Goal: Task Accomplishment & Management: Manage account settings

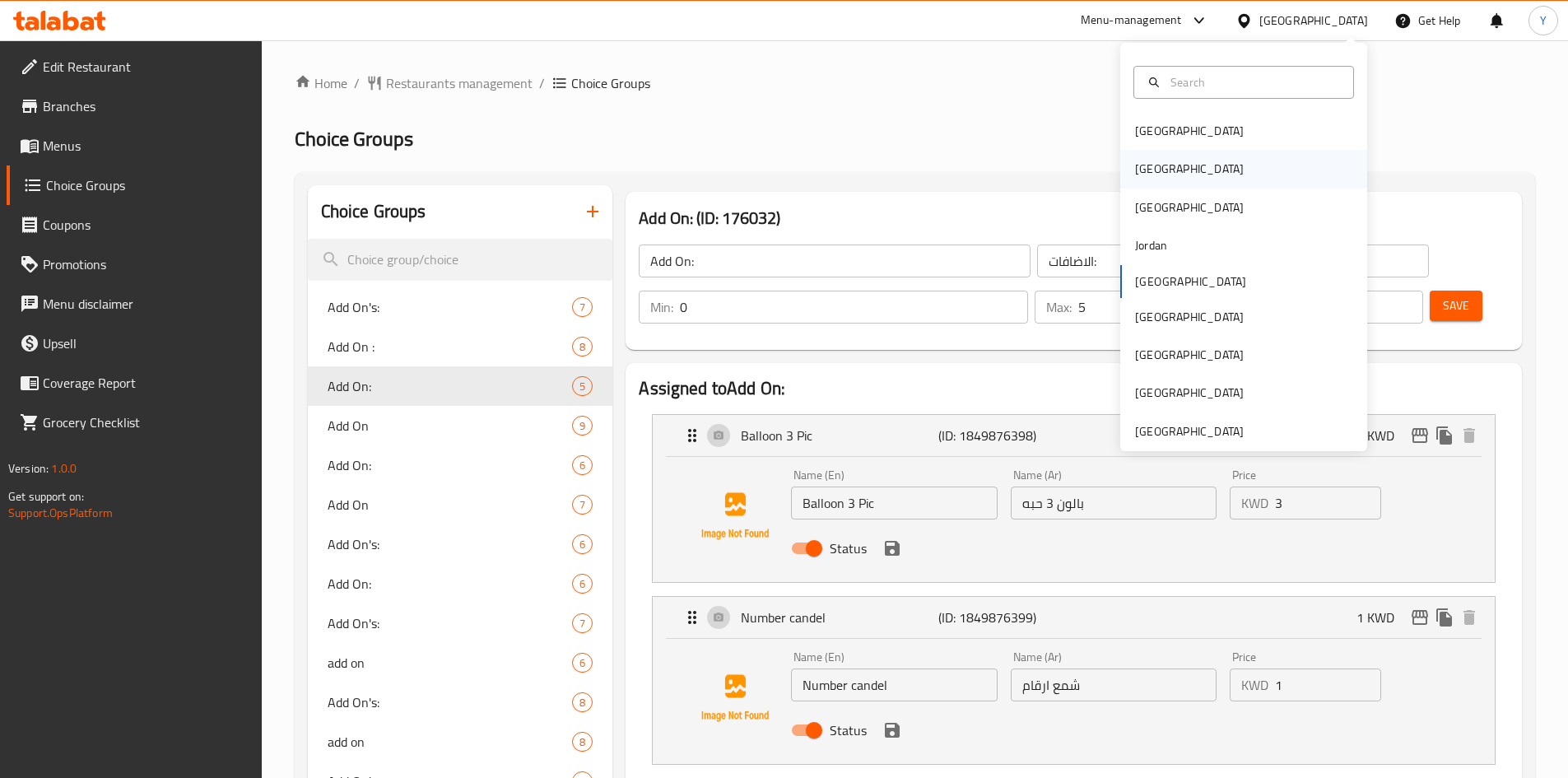
click at [1156, 168] on div "[GEOGRAPHIC_DATA]" at bounding box center [1189, 169] width 135 height 38
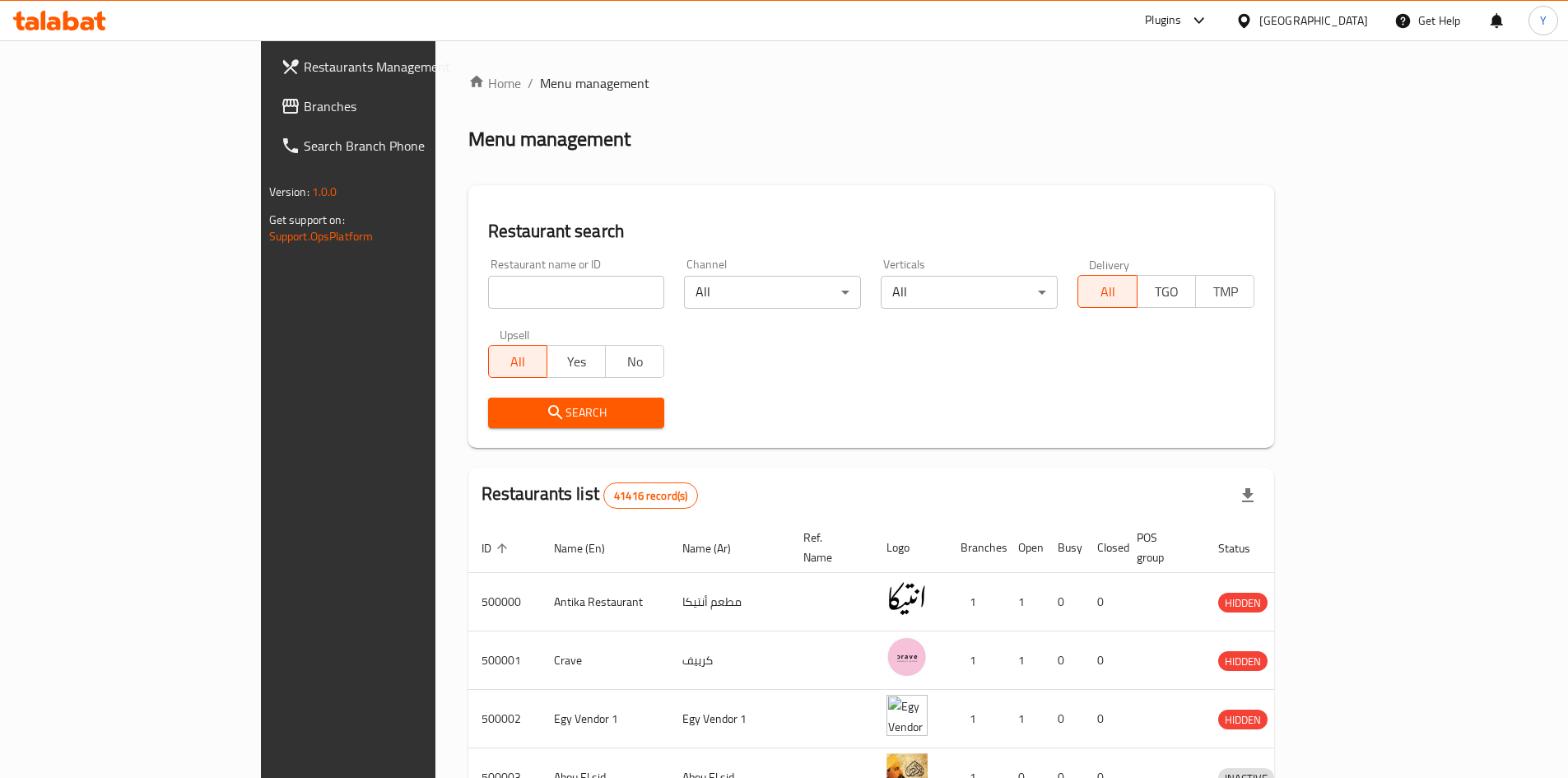
click at [268, 93] on link "Branches" at bounding box center [395, 106] width 255 height 40
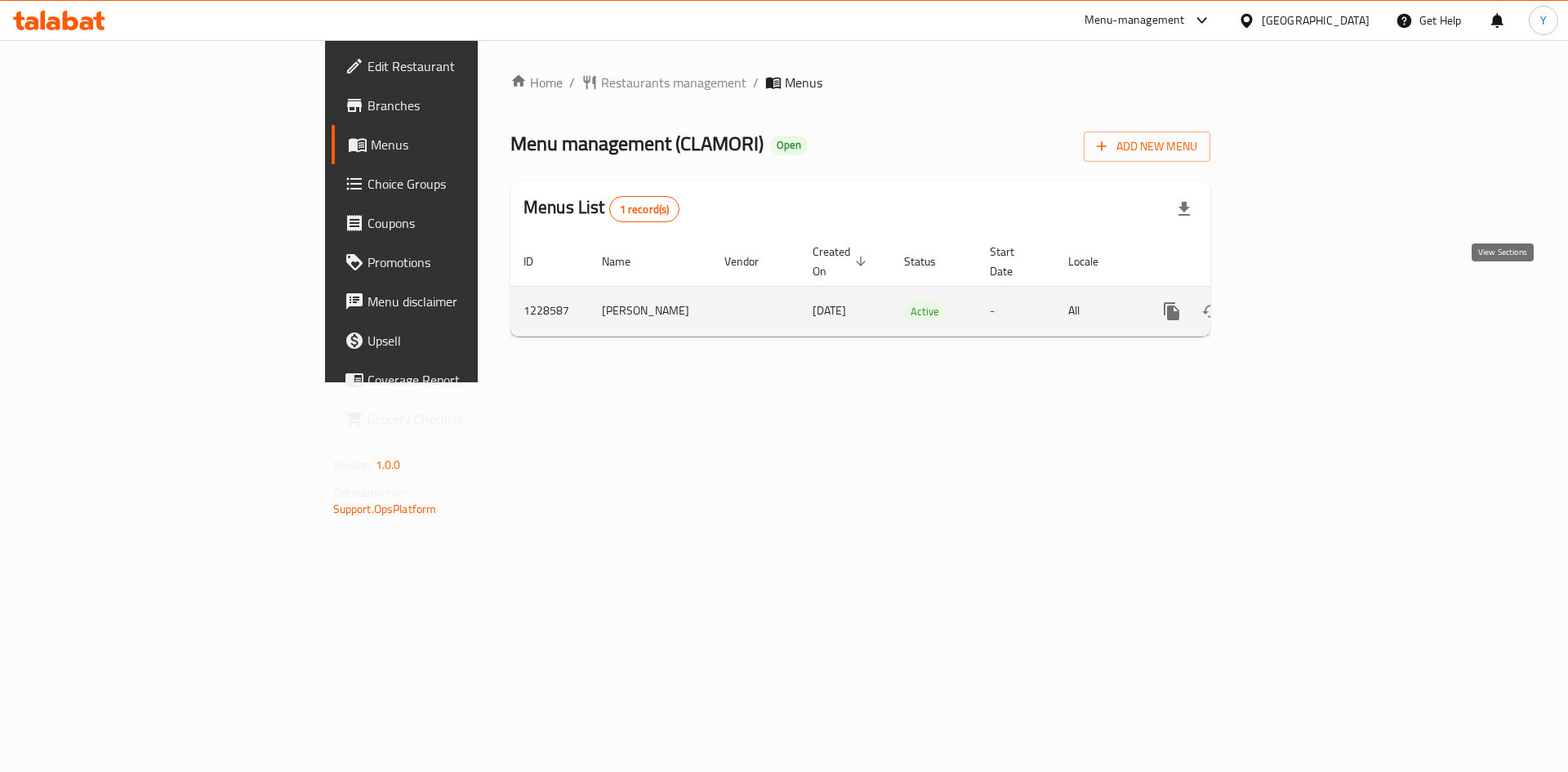
click at [1299, 301] on icon "enhanced table" at bounding box center [1289, 311] width 20 height 20
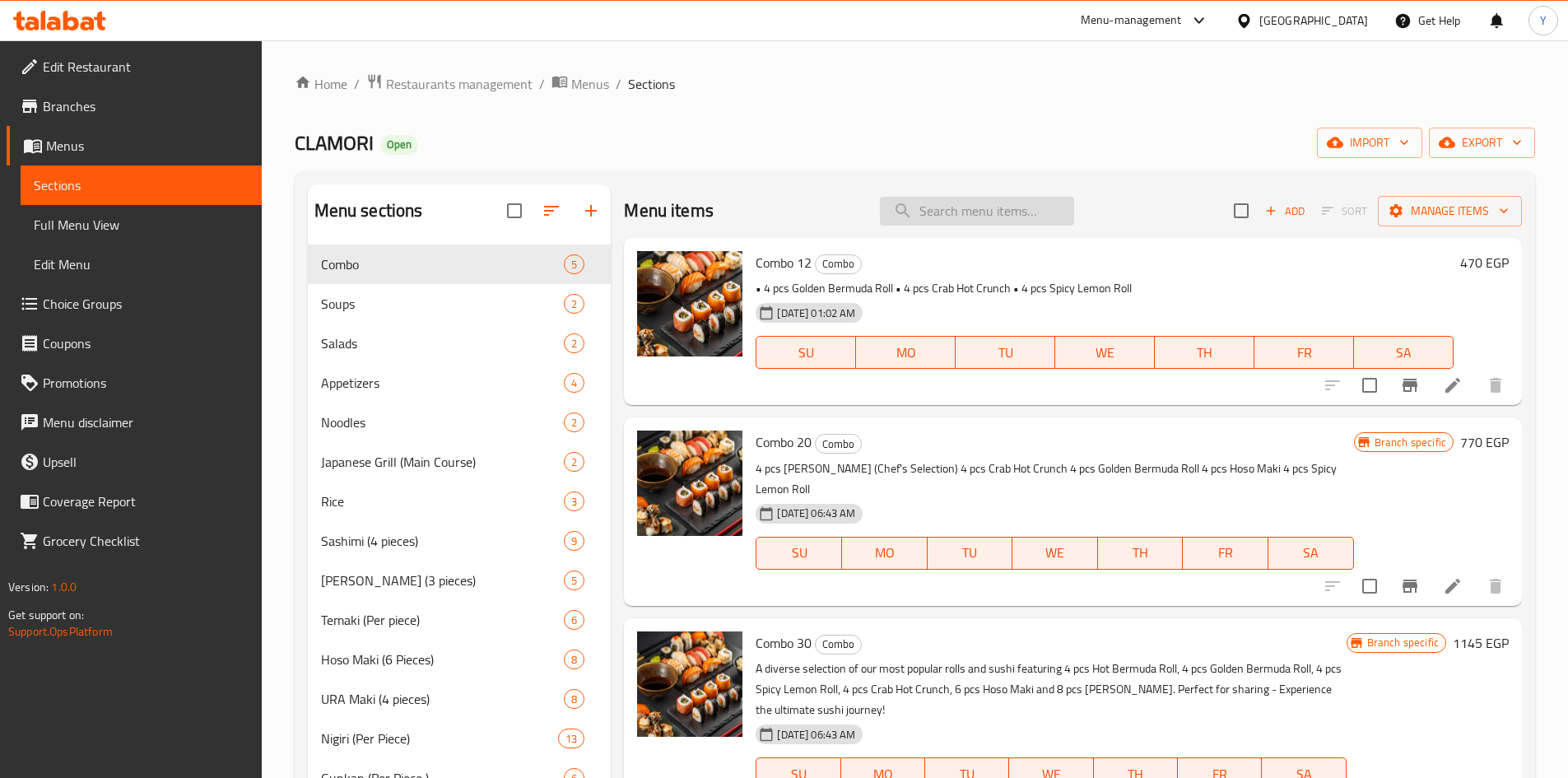
click at [911, 219] on input "search" at bounding box center [977, 211] width 194 height 29
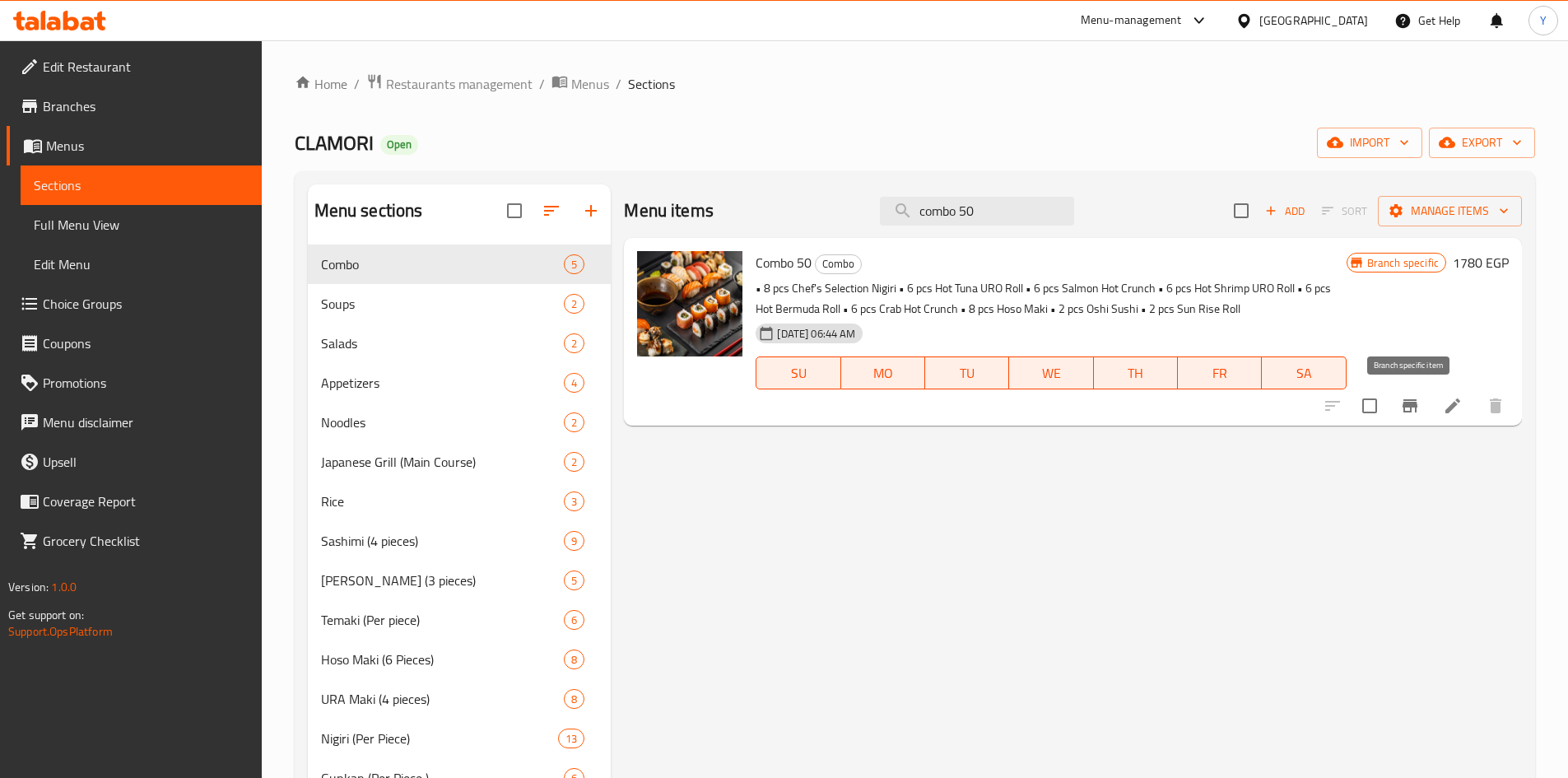
type input "combo 50"
click at [1405, 400] on icon "Branch-specific-item" at bounding box center [1410, 406] width 15 height 13
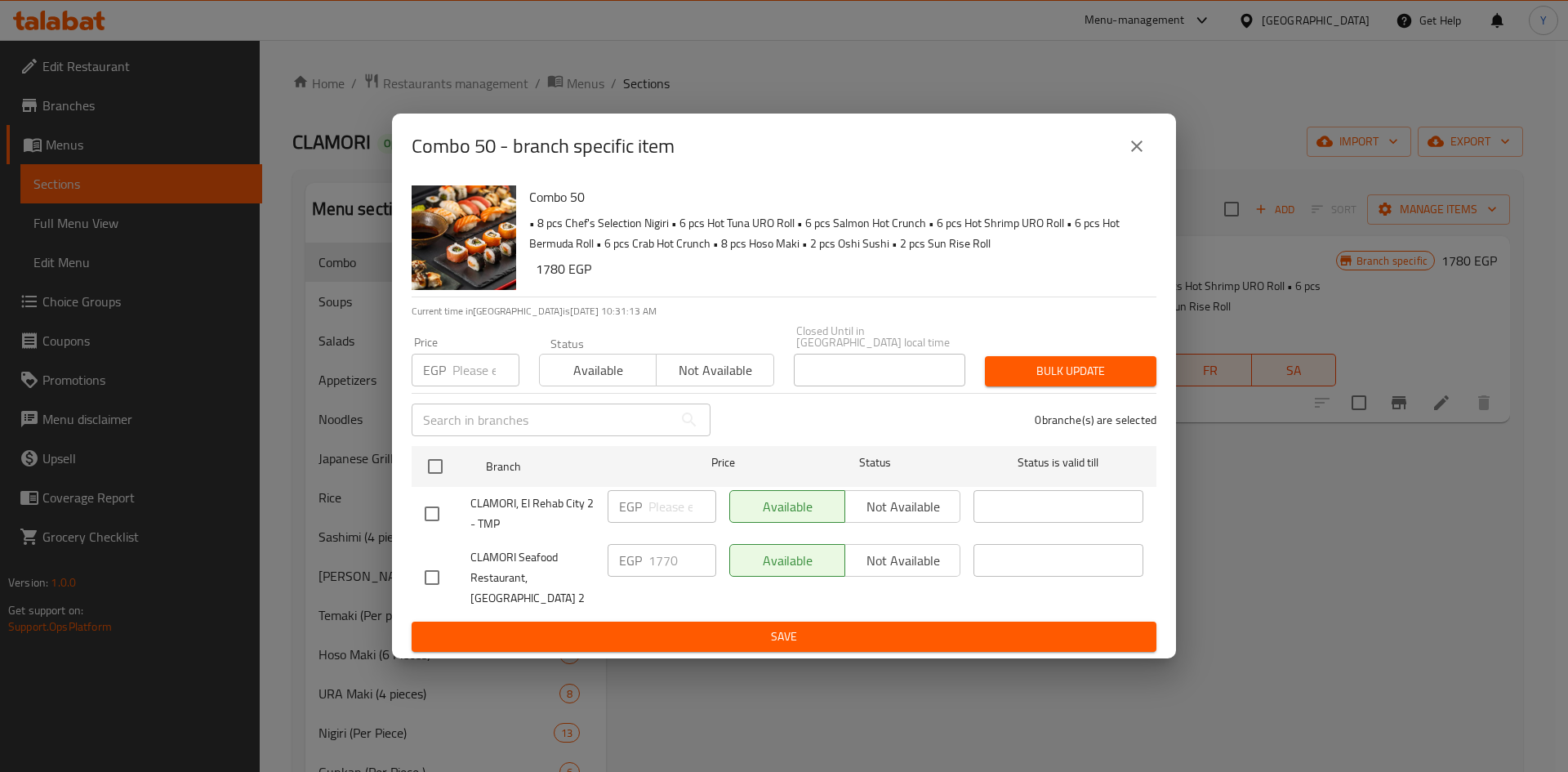
click at [1131, 156] on icon "close" at bounding box center [1137, 146] width 20 height 20
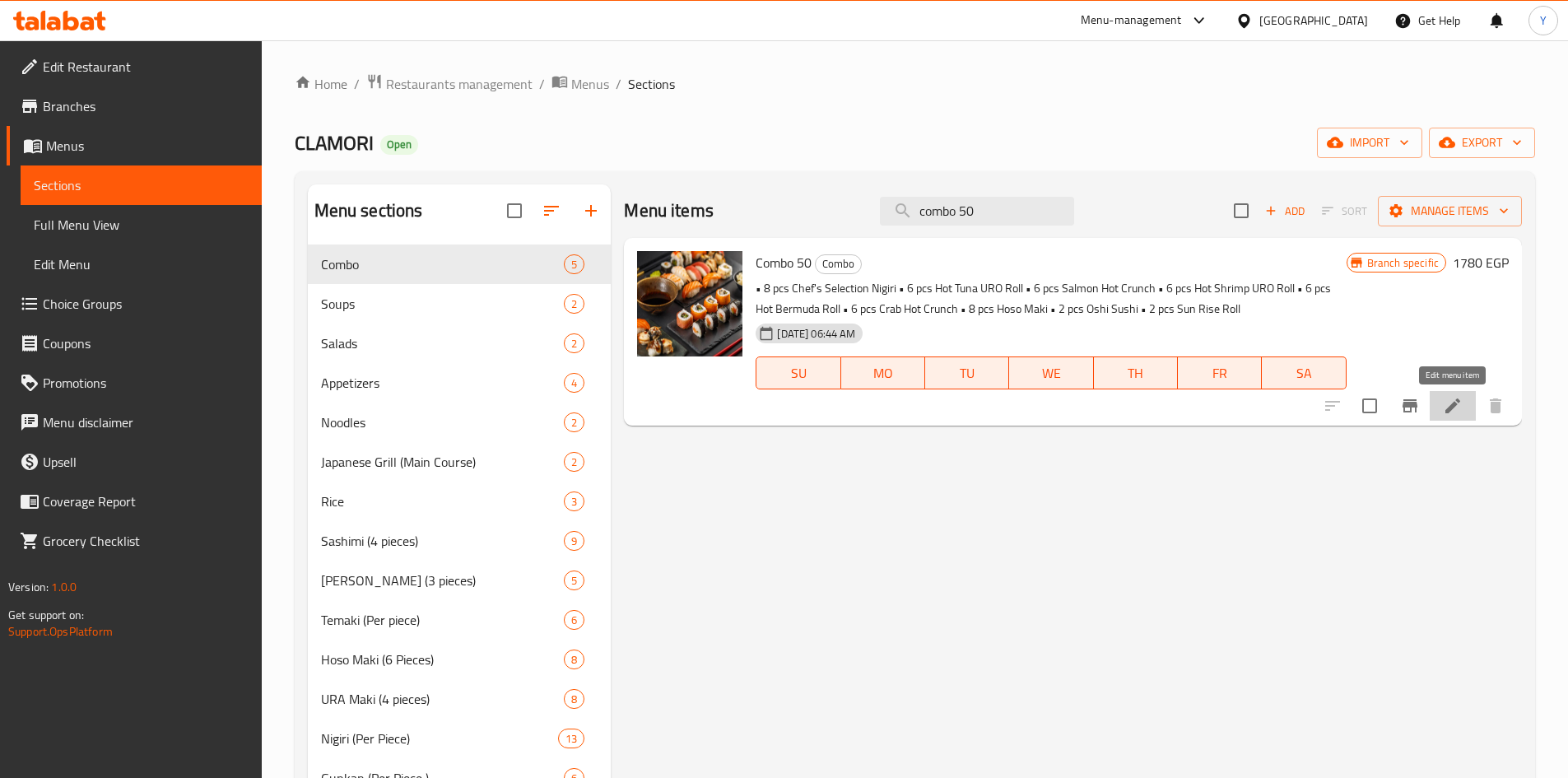
click at [1451, 411] on icon at bounding box center [1453, 406] width 15 height 15
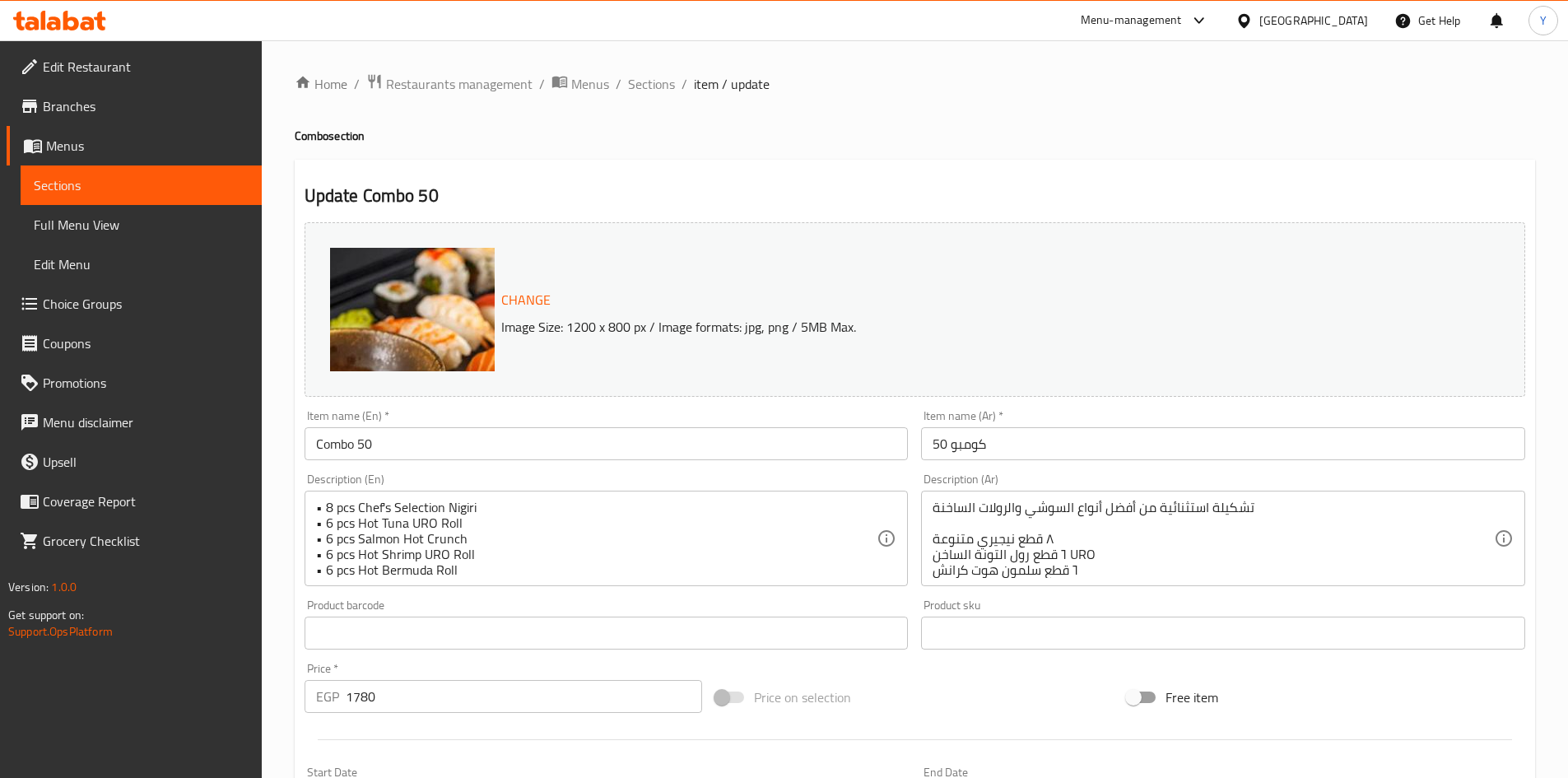
click at [399, 451] on input "Combo 50" at bounding box center [607, 444] width 604 height 33
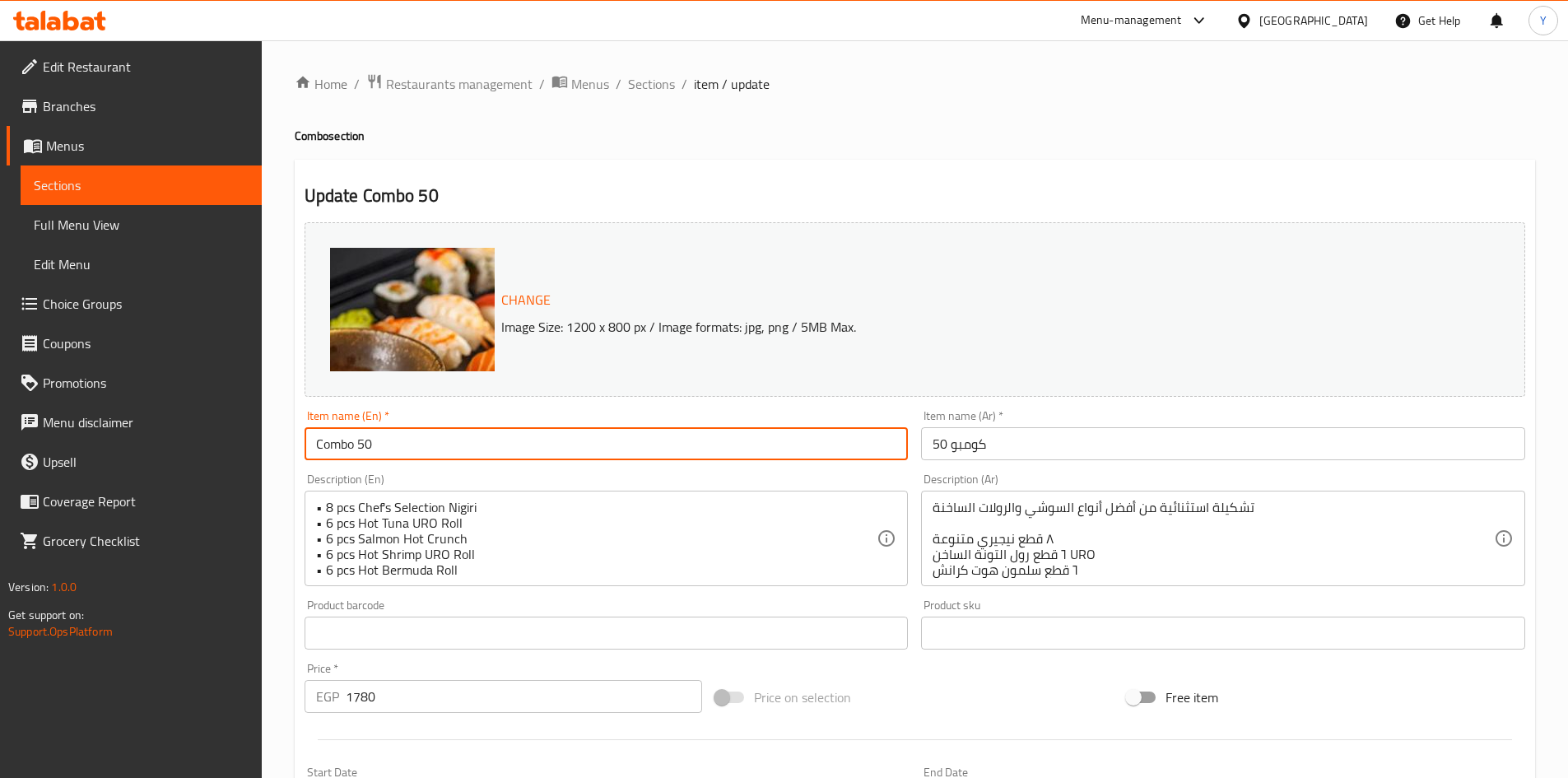
click at [399, 451] on input "Combo 50" at bounding box center [607, 444] width 604 height 33
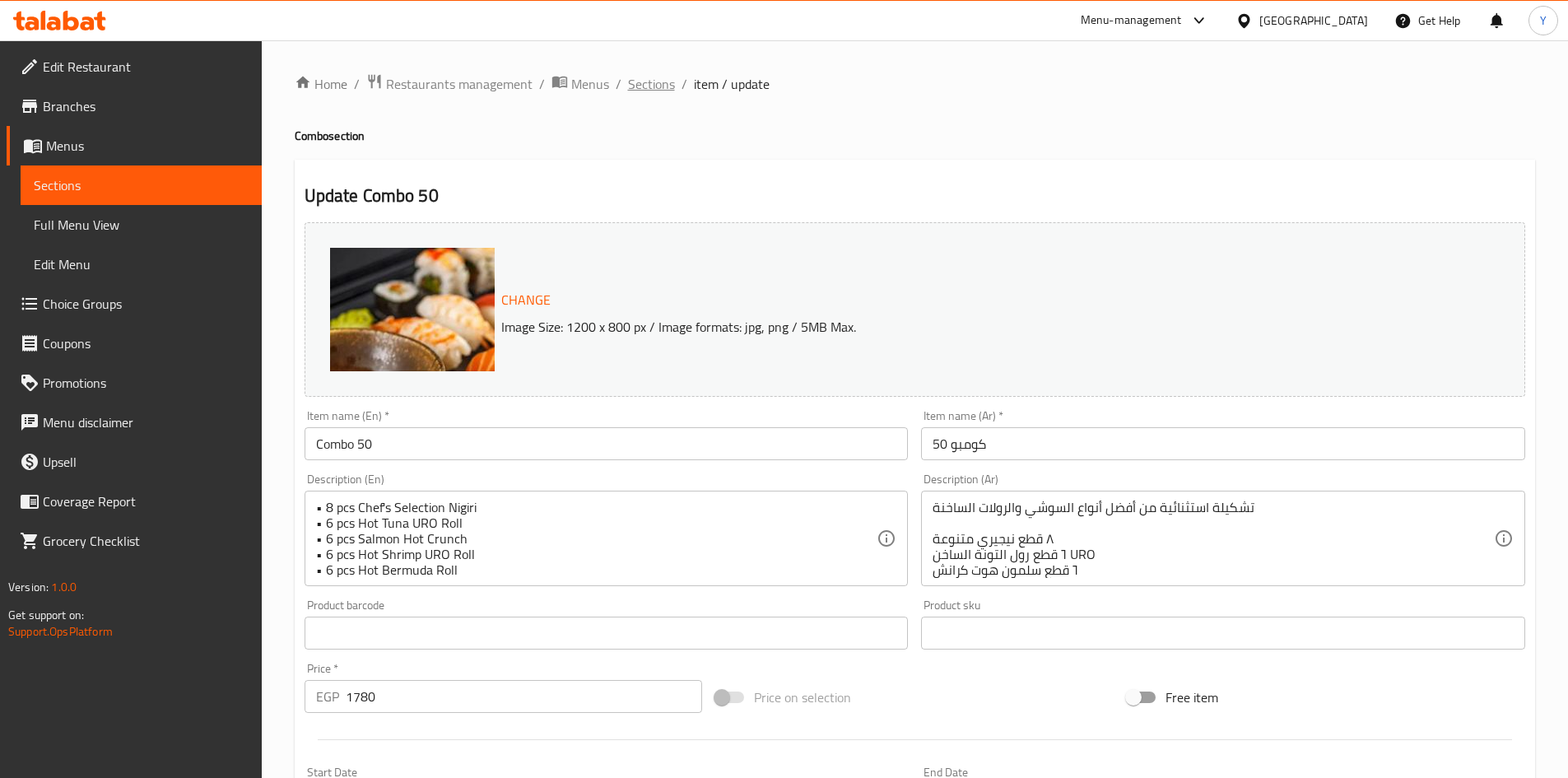
click at [661, 86] on span "Sections" at bounding box center [651, 84] width 47 height 20
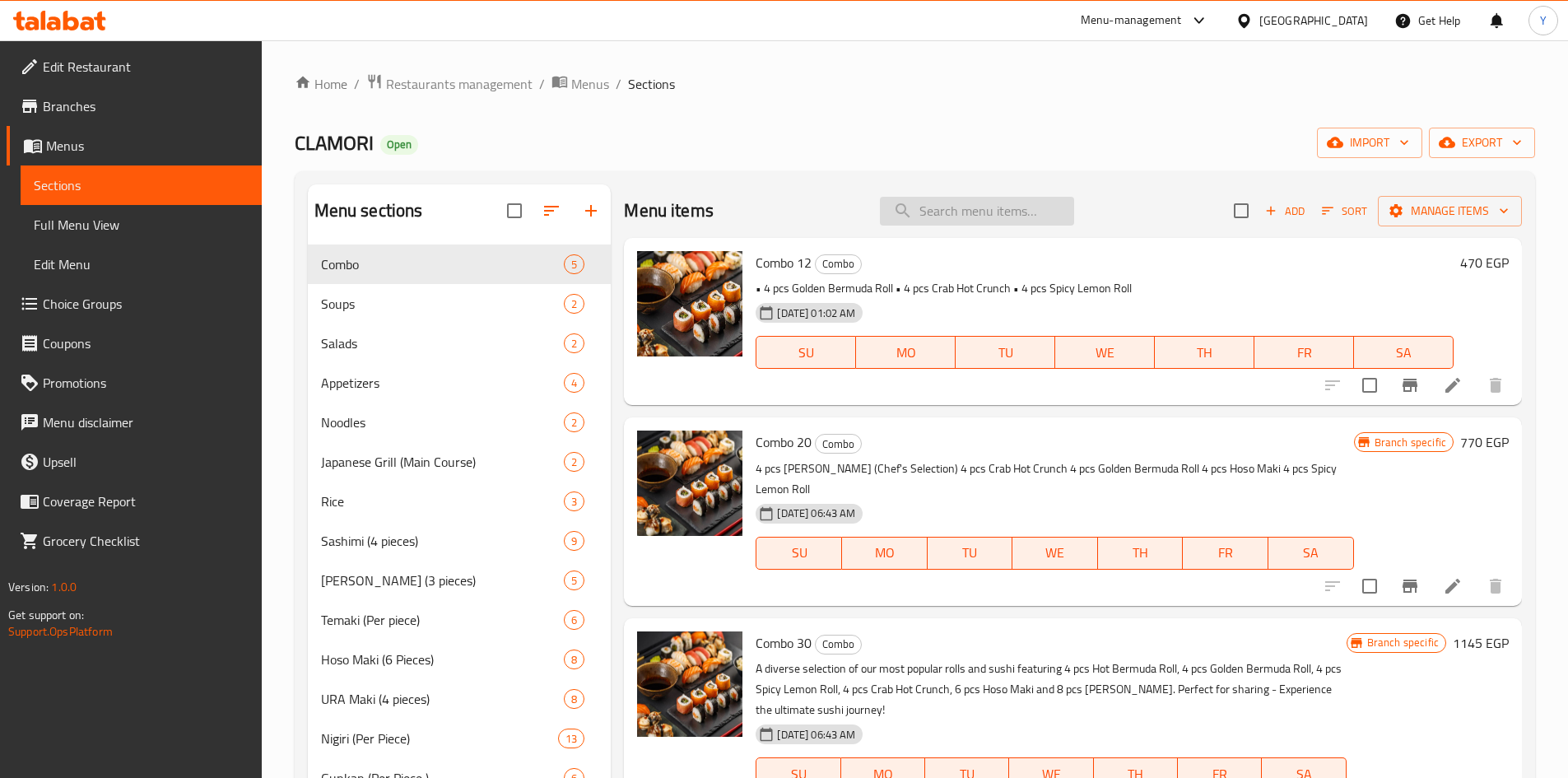
click at [945, 214] on input "search" at bounding box center [977, 211] width 194 height 29
paste input "Combo 50"
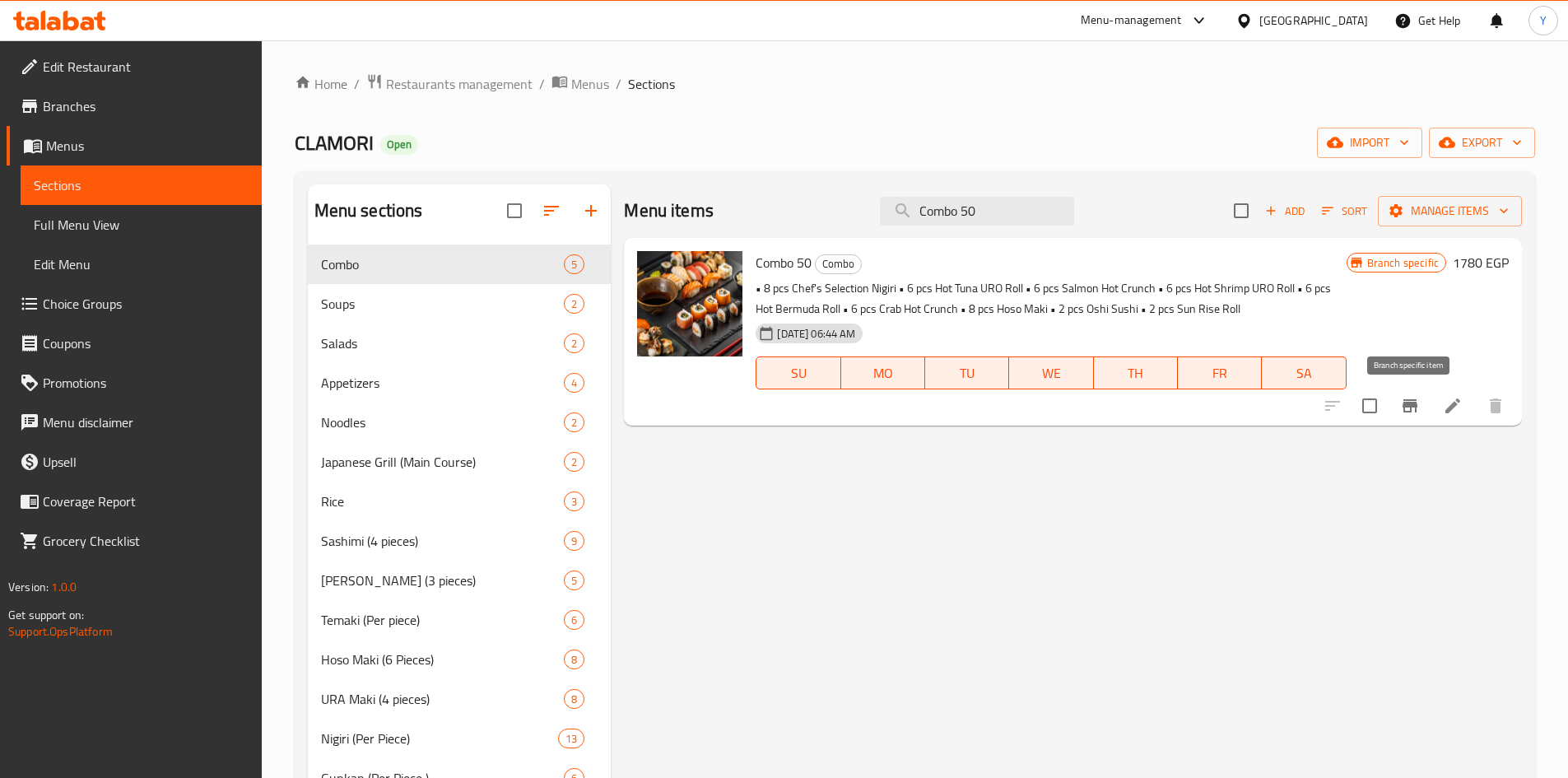
type input "Combo 50"
click at [1407, 400] on icon "Branch-specific-item" at bounding box center [1410, 406] width 15 height 13
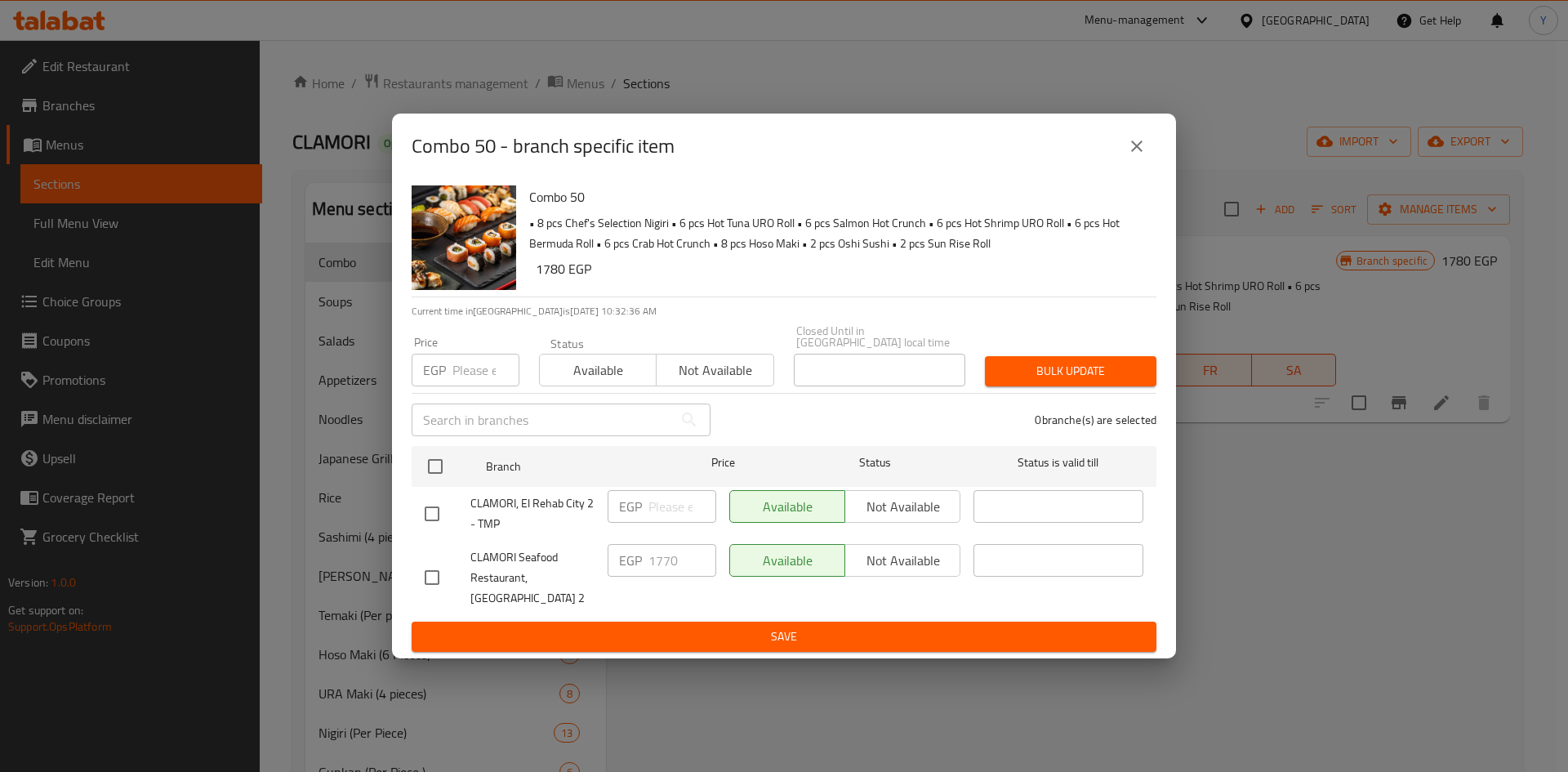
click at [437, 513] on input "checkbox" at bounding box center [432, 514] width 34 height 34
checkbox input "true"
click at [670, 503] on input "number" at bounding box center [682, 506] width 68 height 33
click at [1141, 152] on icon "close" at bounding box center [1137, 146] width 11 height 11
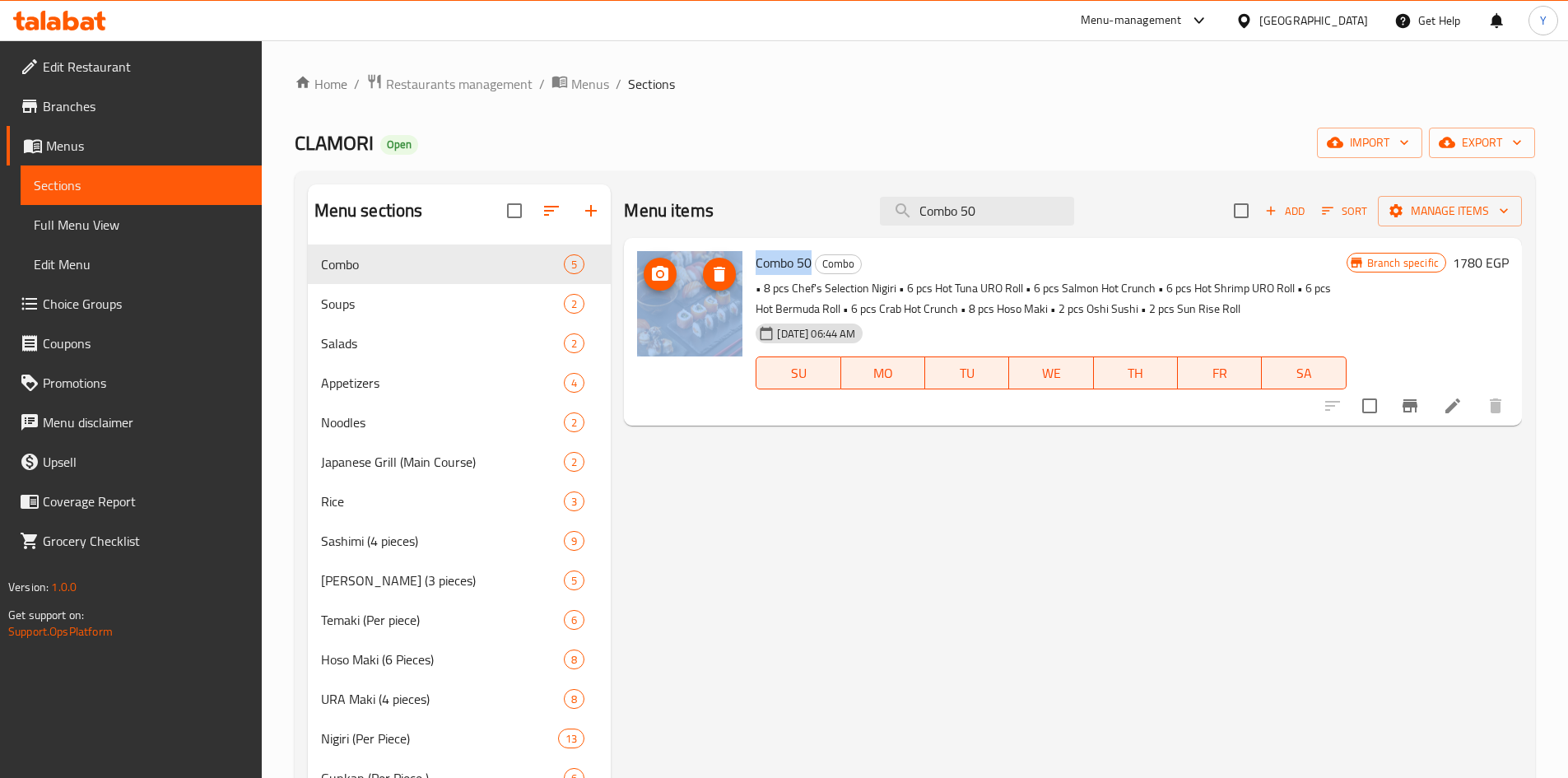
drag, startPoint x: 810, startPoint y: 265, endPoint x: 728, endPoint y: 265, distance: 82.0
click at [728, 265] on div "Combo 50 Combo • 8 pcs Chef's Selection Nigiri • 6 pcs Hot Tuna URO Roll • 6 pc…" at bounding box center [1073, 332] width 884 height 175
copy div "Combo 50"
click at [113, 231] on span "Full Menu View" at bounding box center [141, 225] width 215 height 20
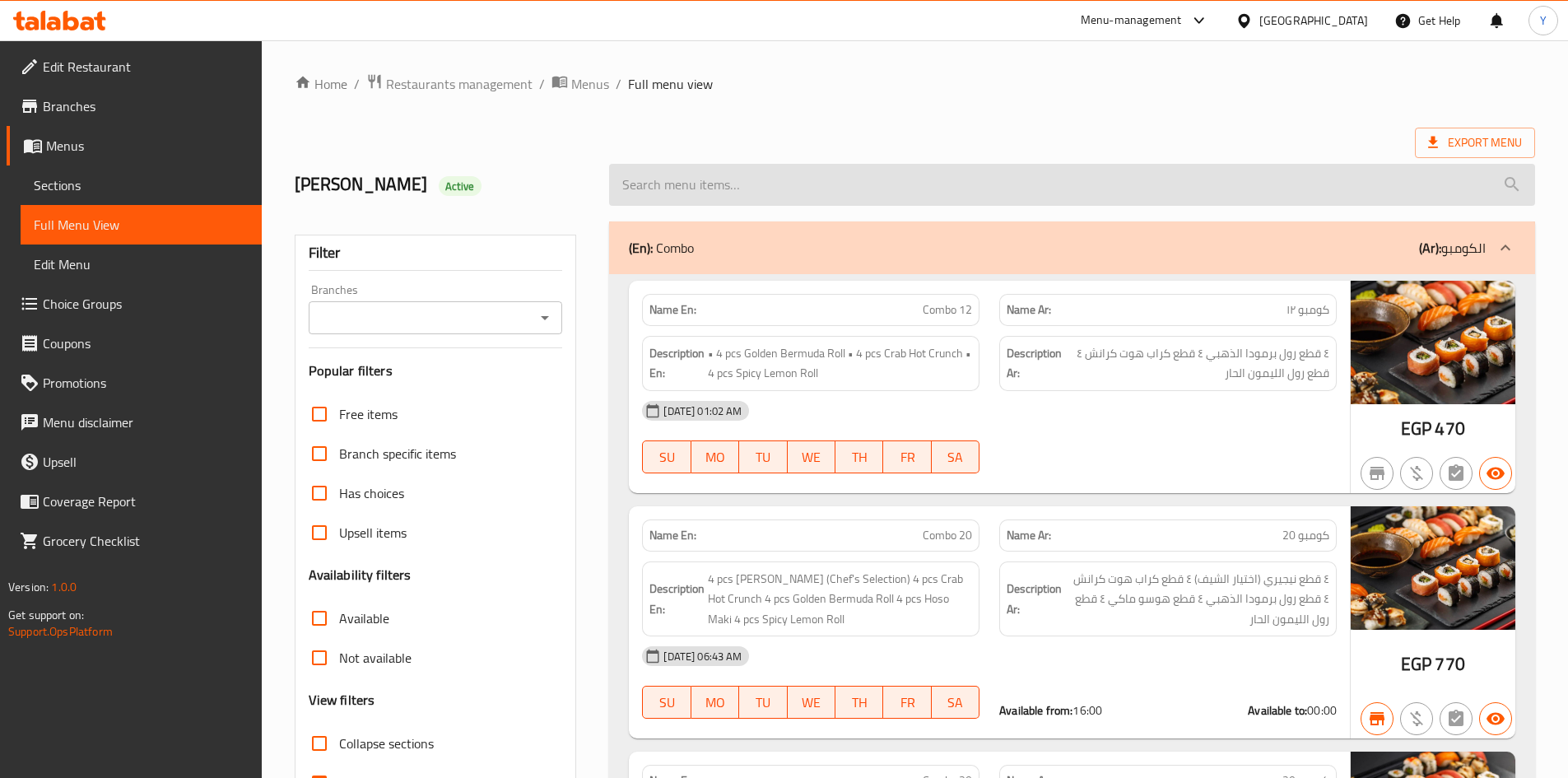
click at [858, 188] on input "search" at bounding box center [1072, 184] width 926 height 42
paste input "Combo 50 Combo 50"
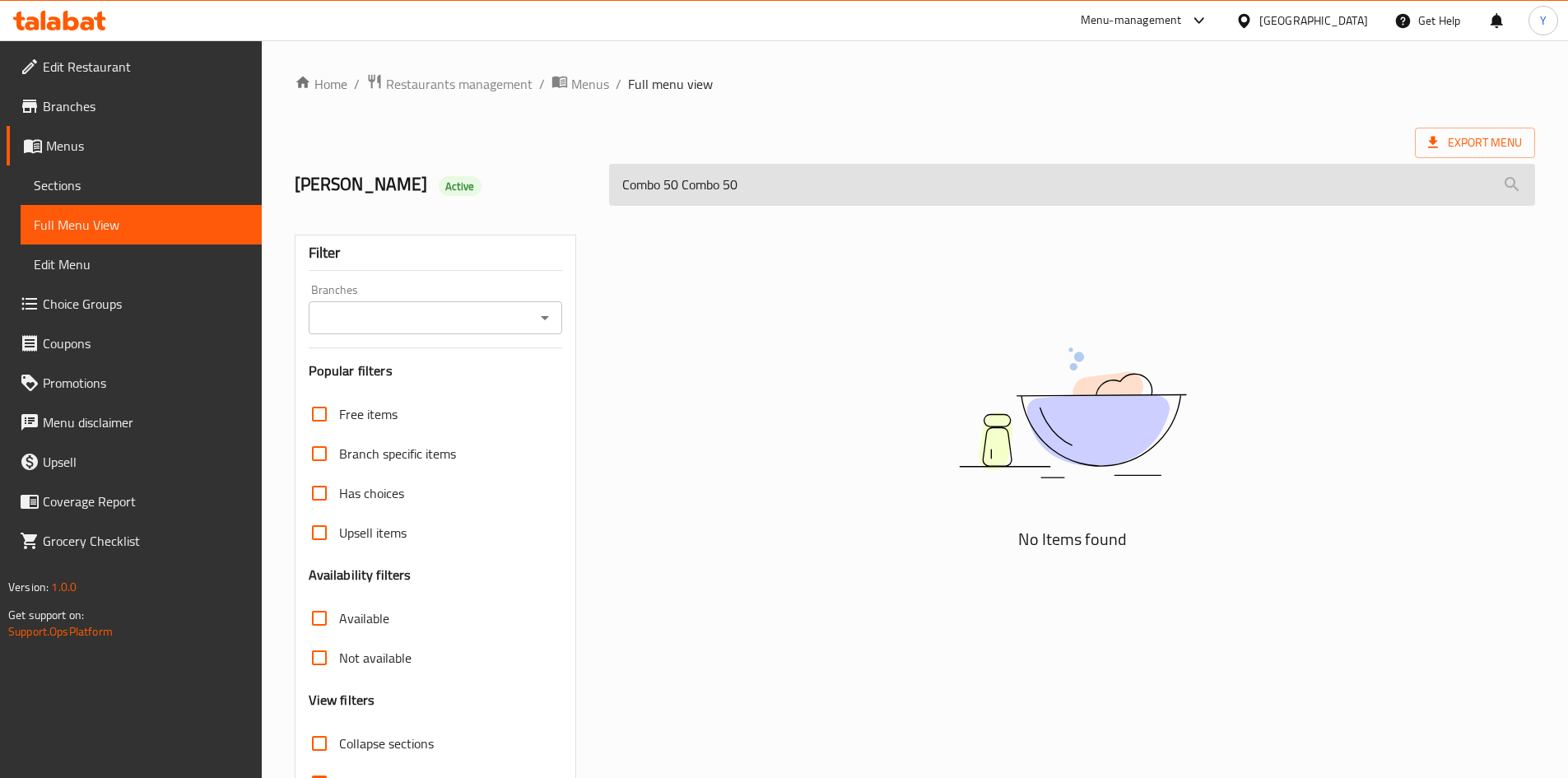
click at [858, 188] on input "Combo 50 Combo 50" at bounding box center [1072, 184] width 926 height 42
paste input "search"
drag, startPoint x: 684, startPoint y: 193, endPoint x: 802, endPoint y: 200, distance: 118.2
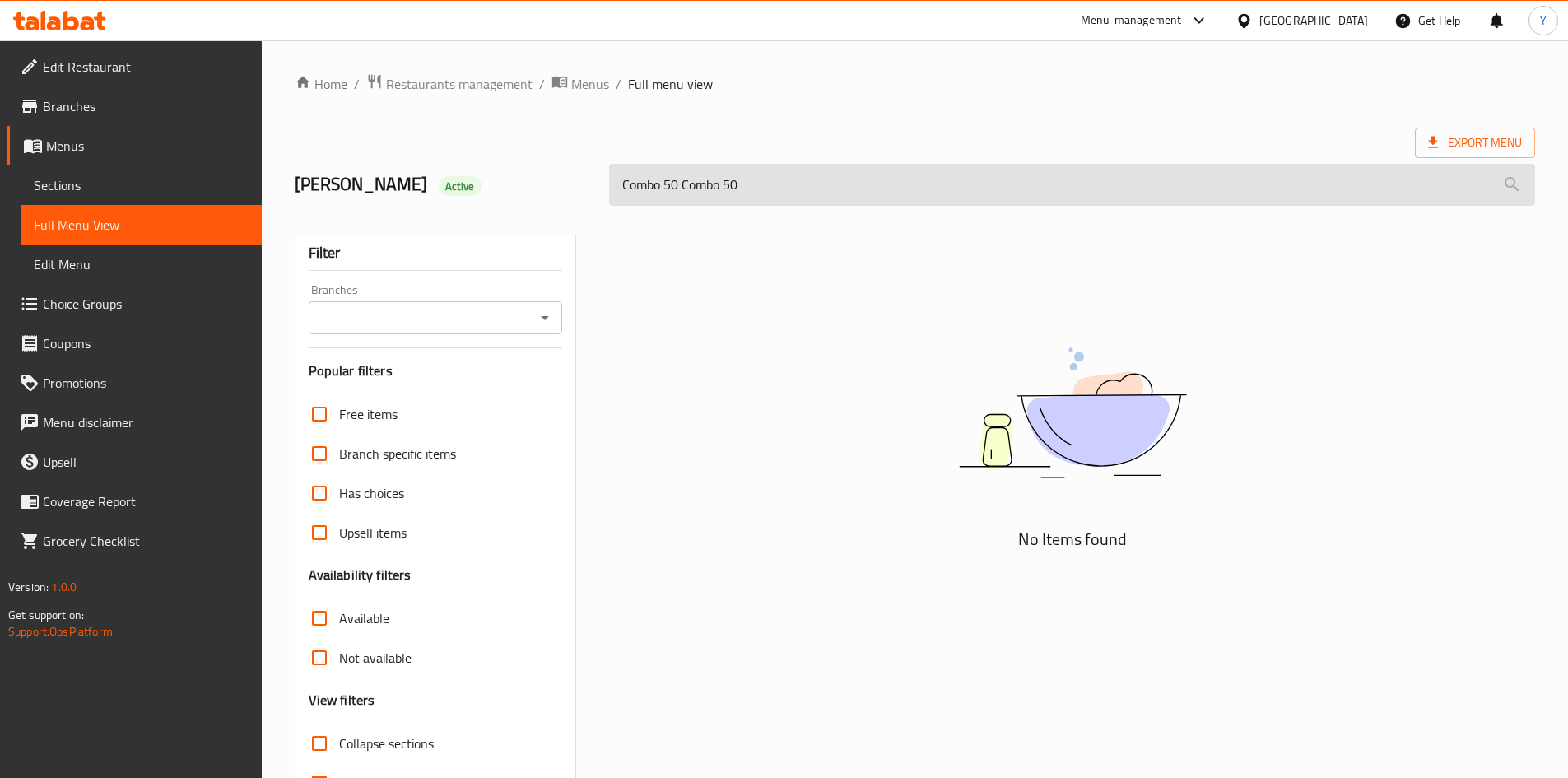
click at [802, 200] on input "Combo 50 Combo 50" at bounding box center [1072, 184] width 926 height 42
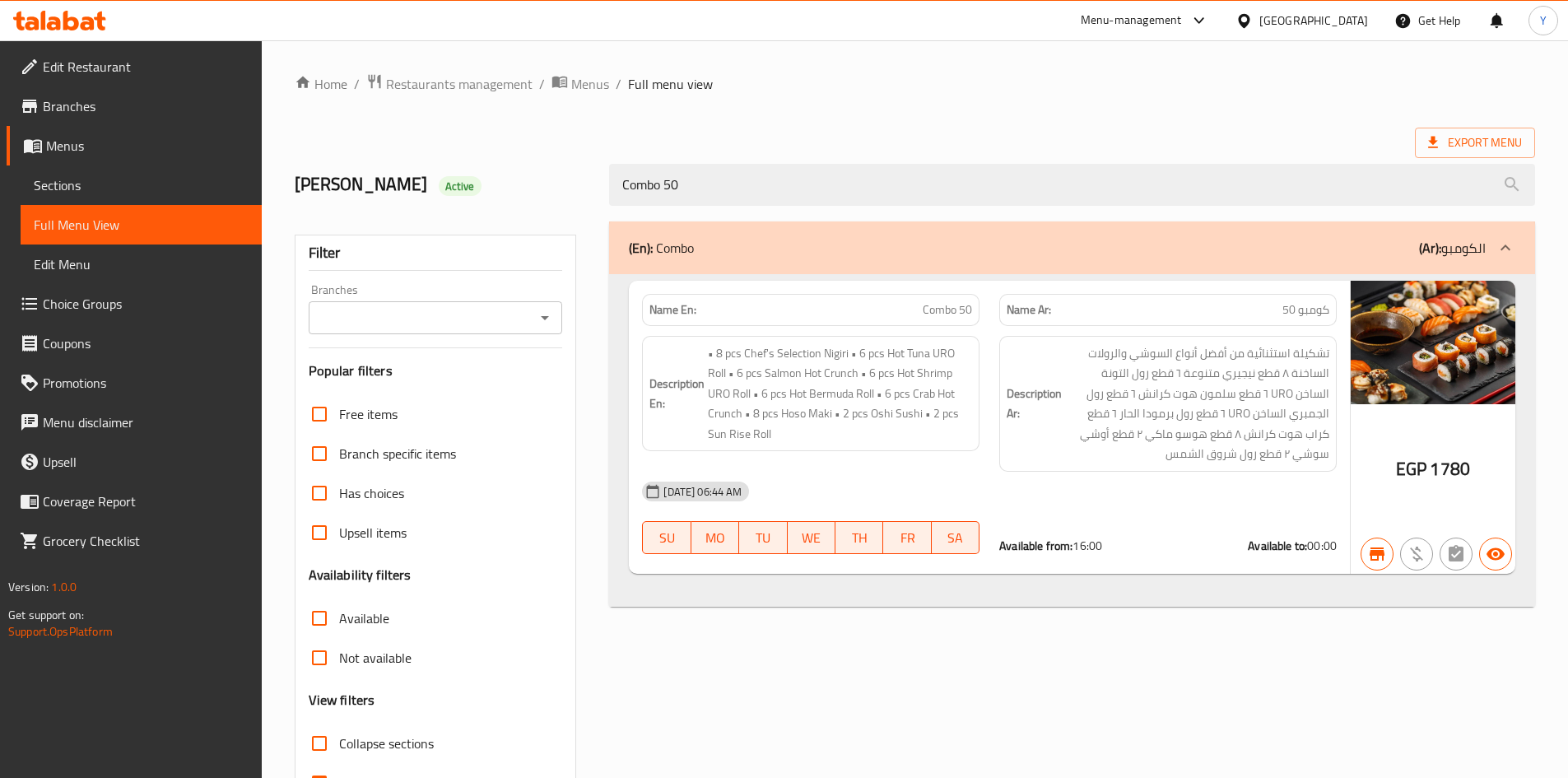
type input "Combo 50"
click at [89, 153] on span "Menus" at bounding box center [147, 146] width 203 height 20
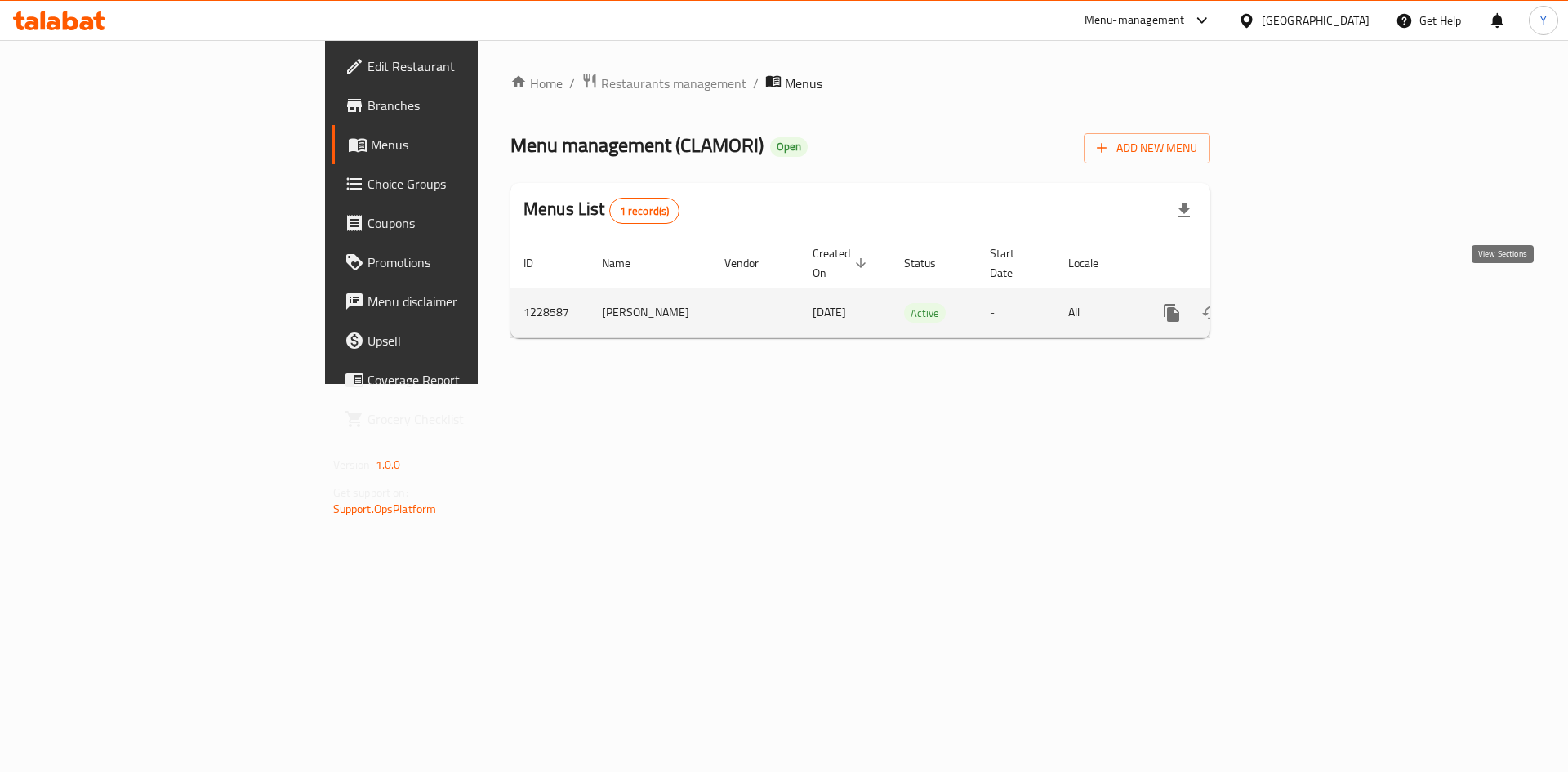
click at [1299, 303] on icon "enhanced table" at bounding box center [1289, 313] width 20 height 20
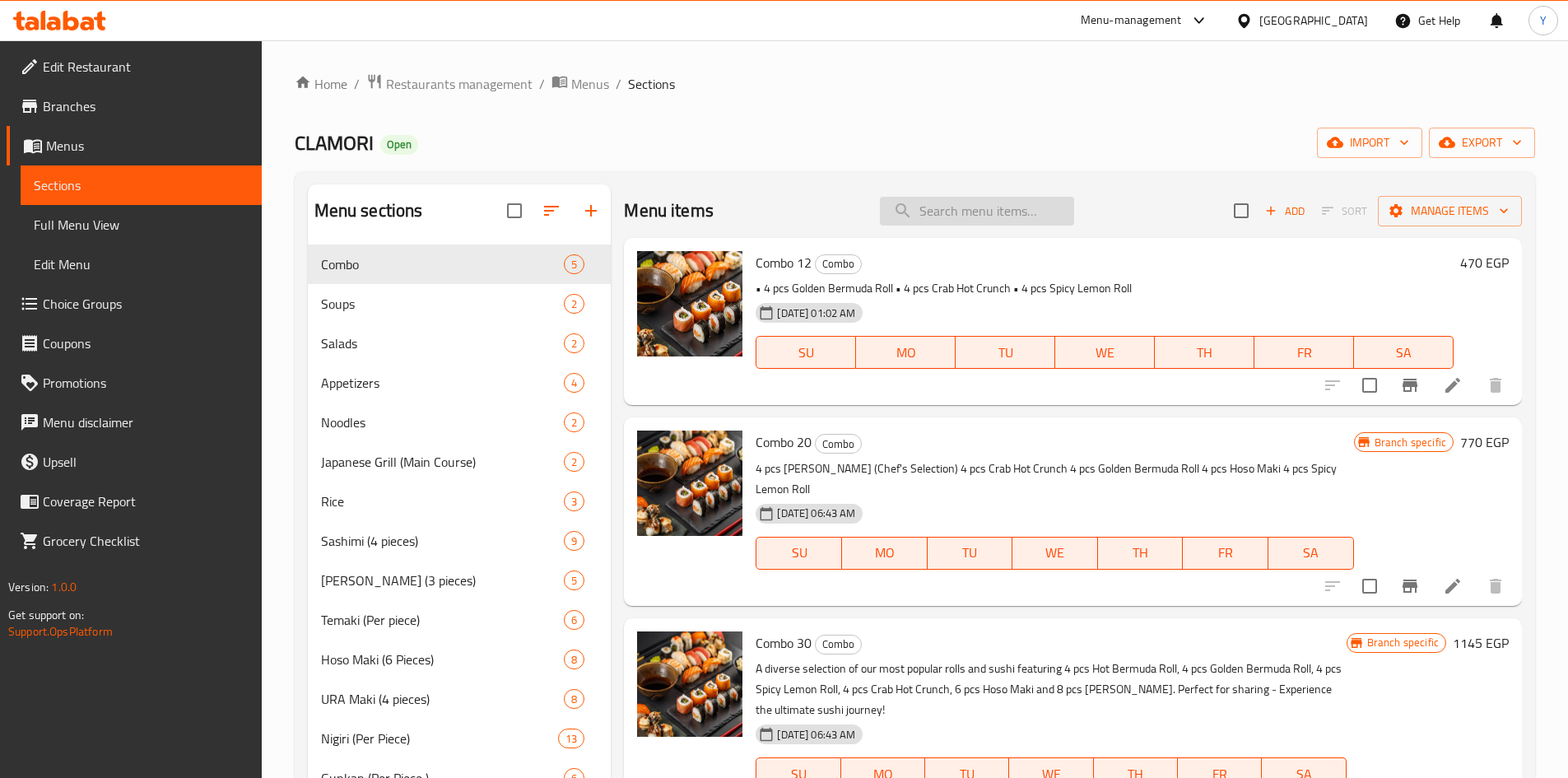
click at [931, 215] on input "search" at bounding box center [977, 211] width 194 height 29
paste input "Combo 50 Combo 50"
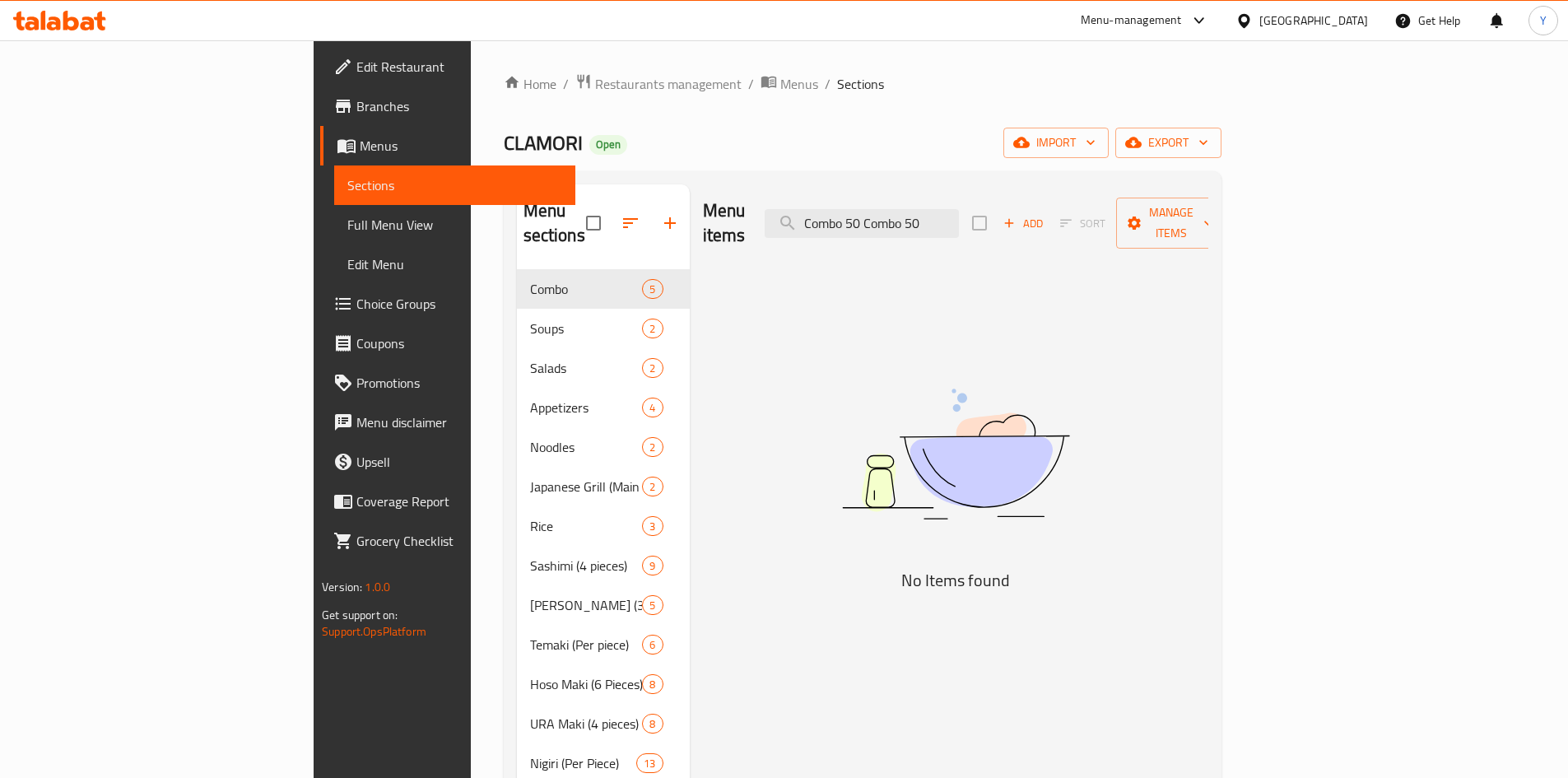
drag, startPoint x: 980, startPoint y: 217, endPoint x: 1085, endPoint y: 217, distance: 105.0
click at [1085, 217] on div "Menu items Combo 50 Combo 50 Add Sort Manage items" at bounding box center [956, 223] width 506 height 78
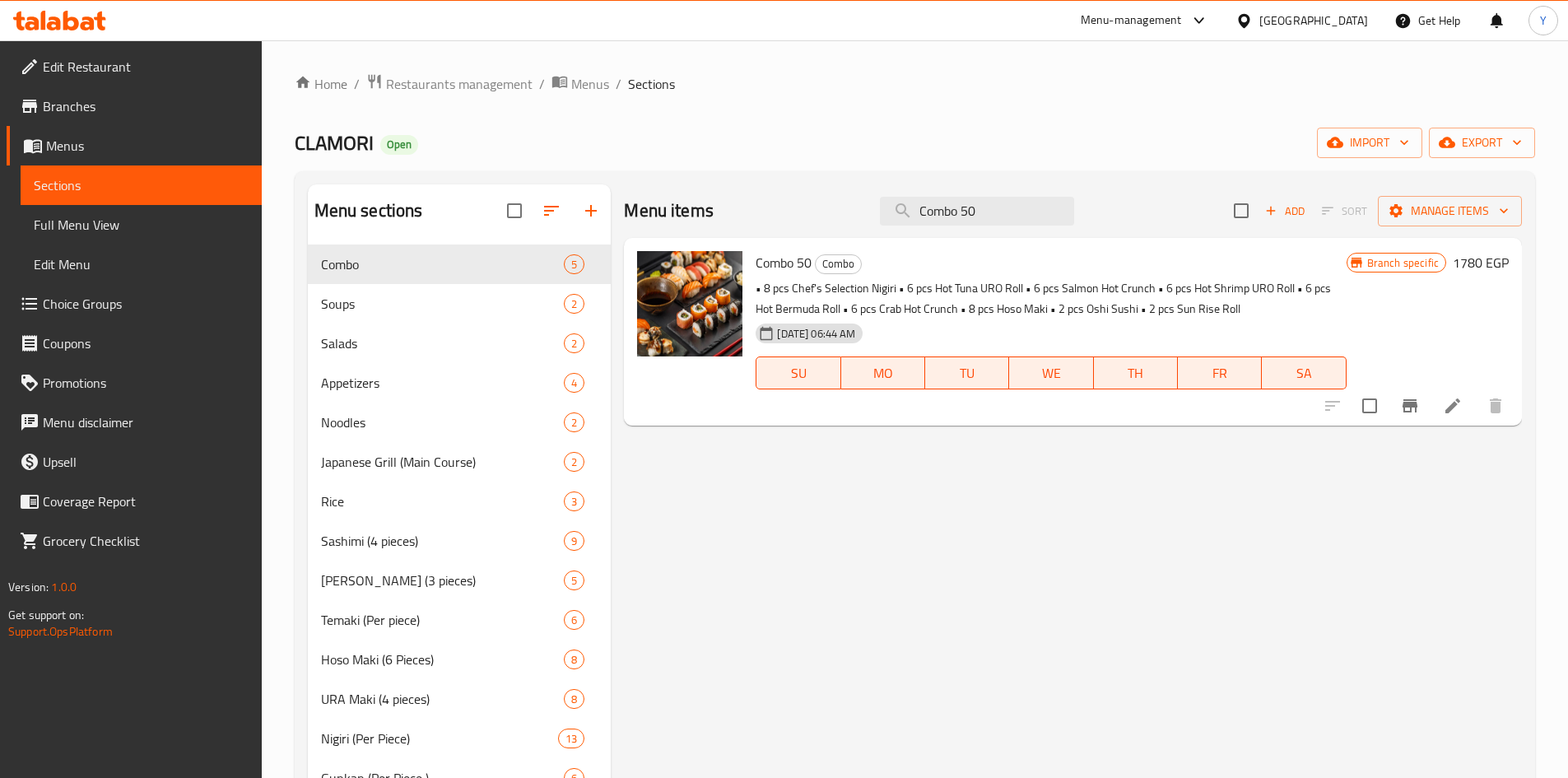
type input "Combo 50"
click at [1417, 412] on icon "Branch-specific-item" at bounding box center [1410, 406] width 20 height 20
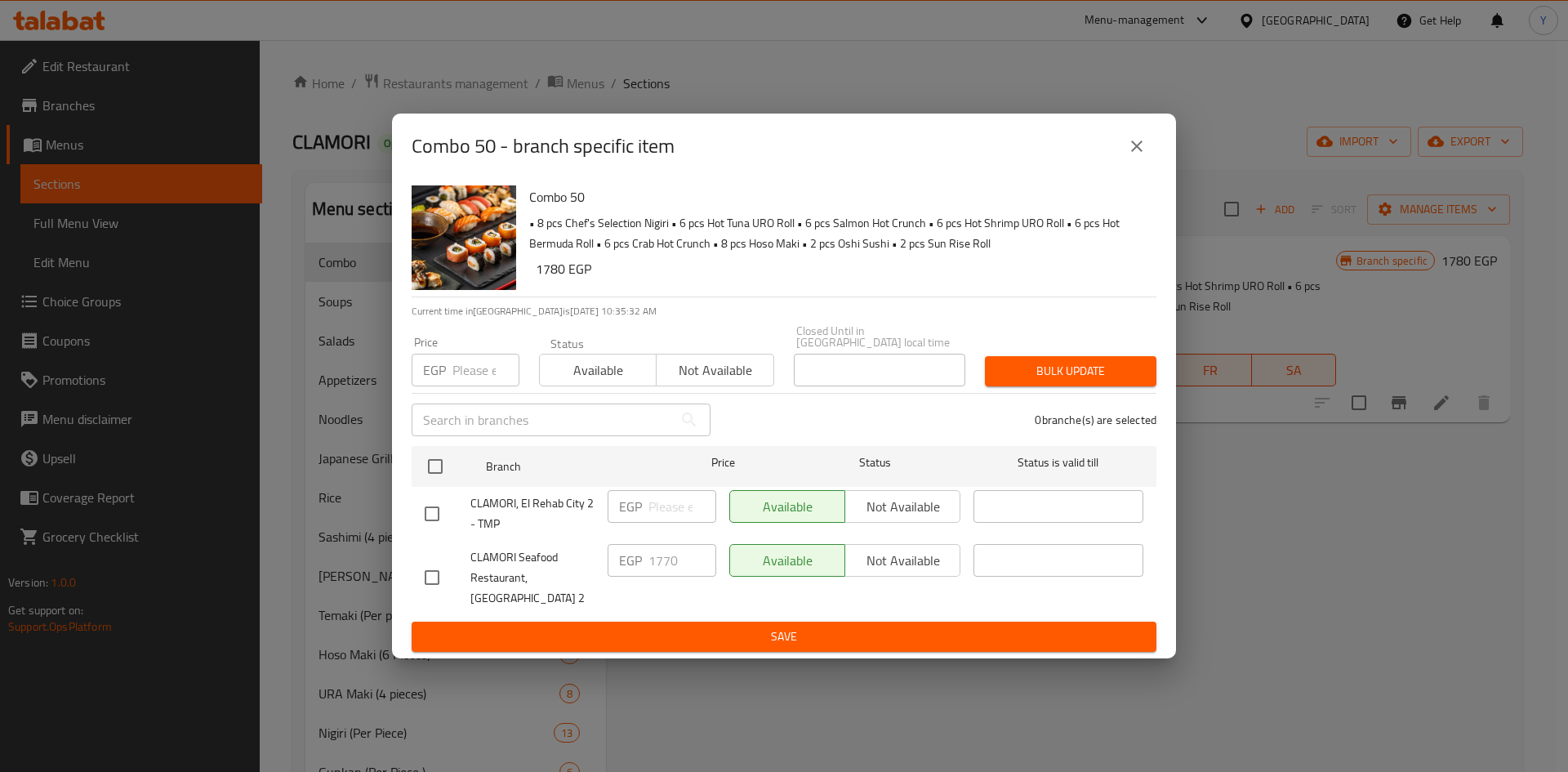
click at [1136, 152] on icon "close" at bounding box center [1137, 146] width 11 height 11
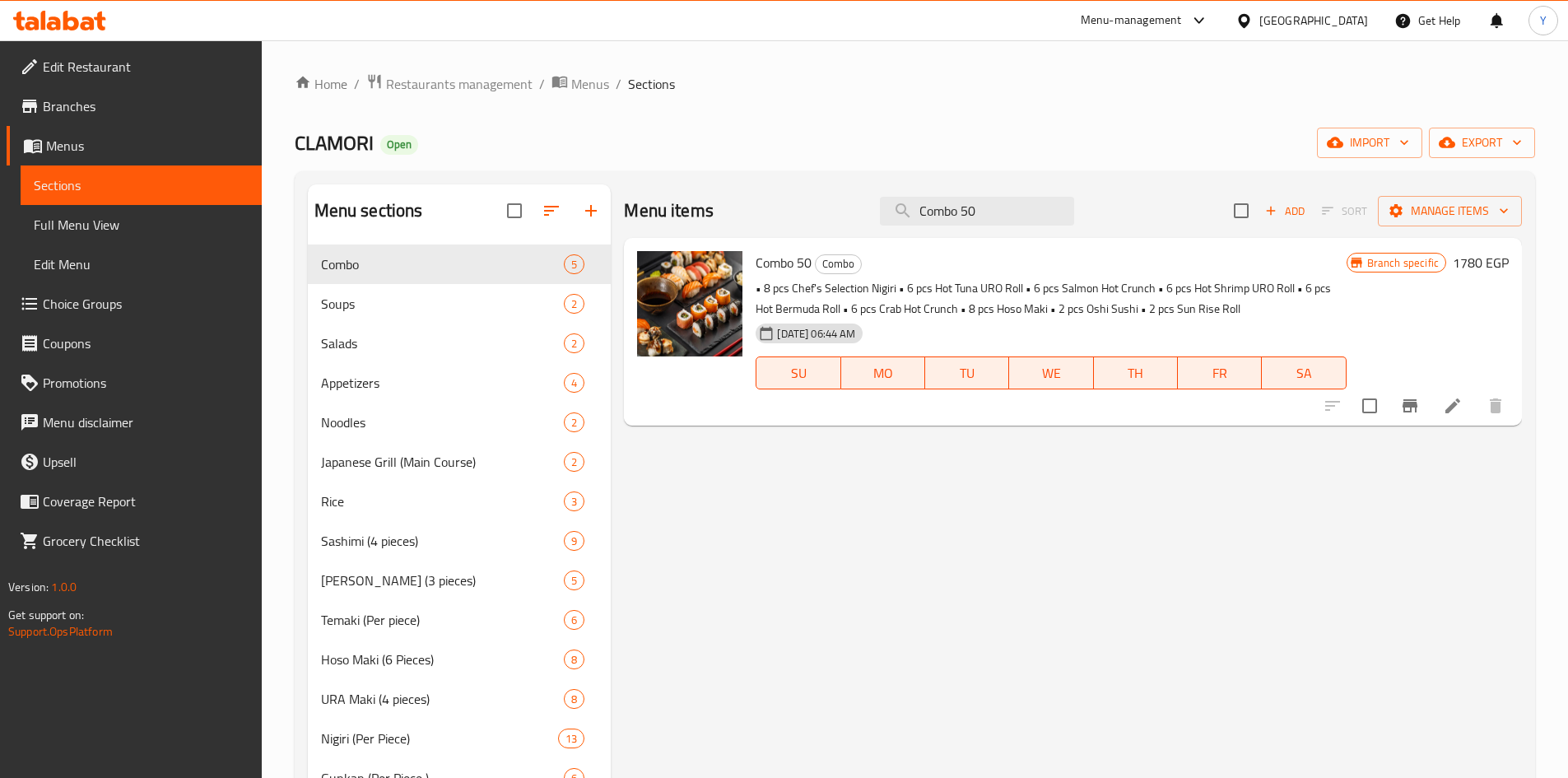
click at [121, 105] on span "Branches" at bounding box center [146, 106] width 206 height 20
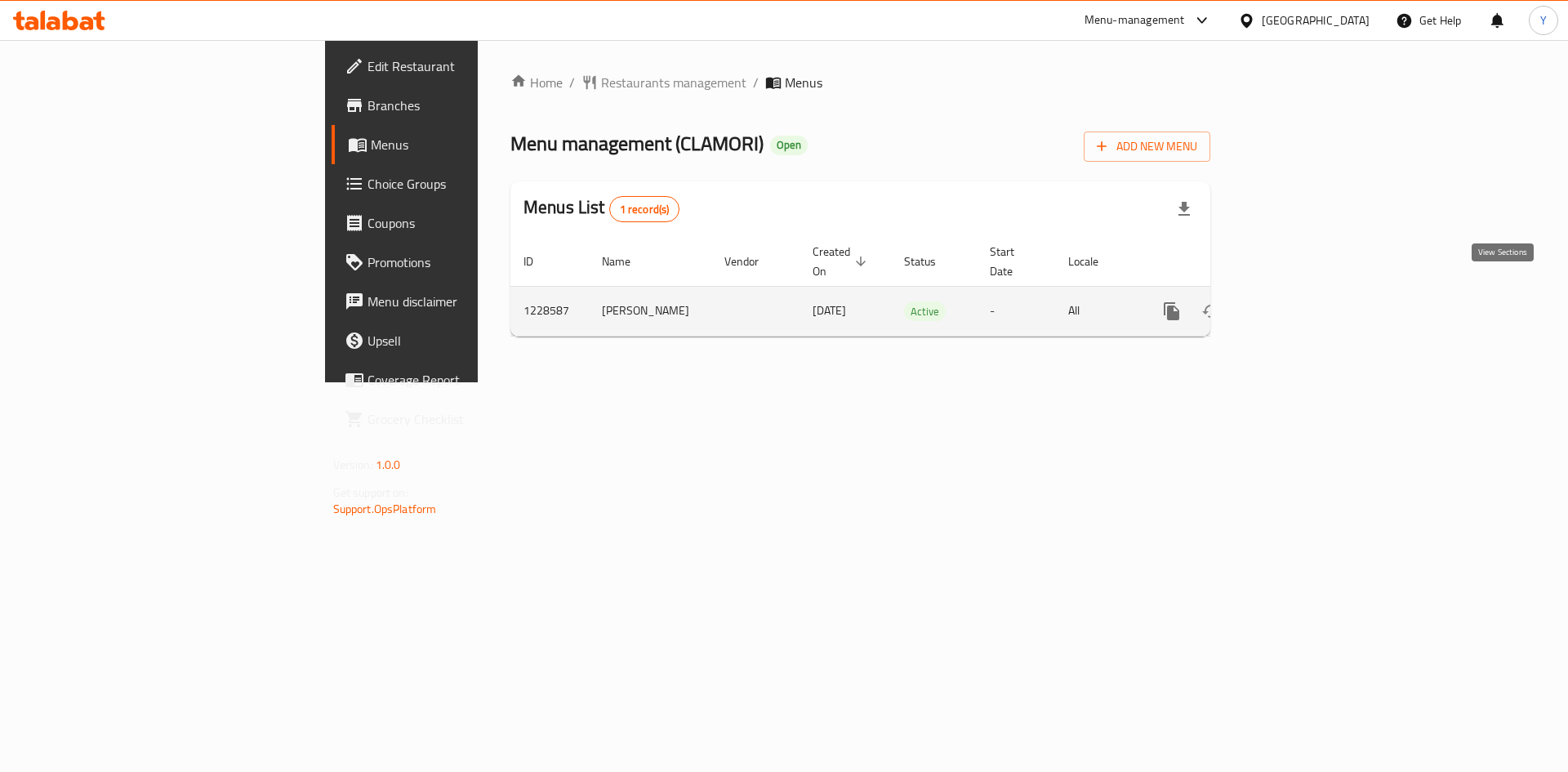
click at [1299, 301] on icon "enhanced table" at bounding box center [1289, 311] width 20 height 20
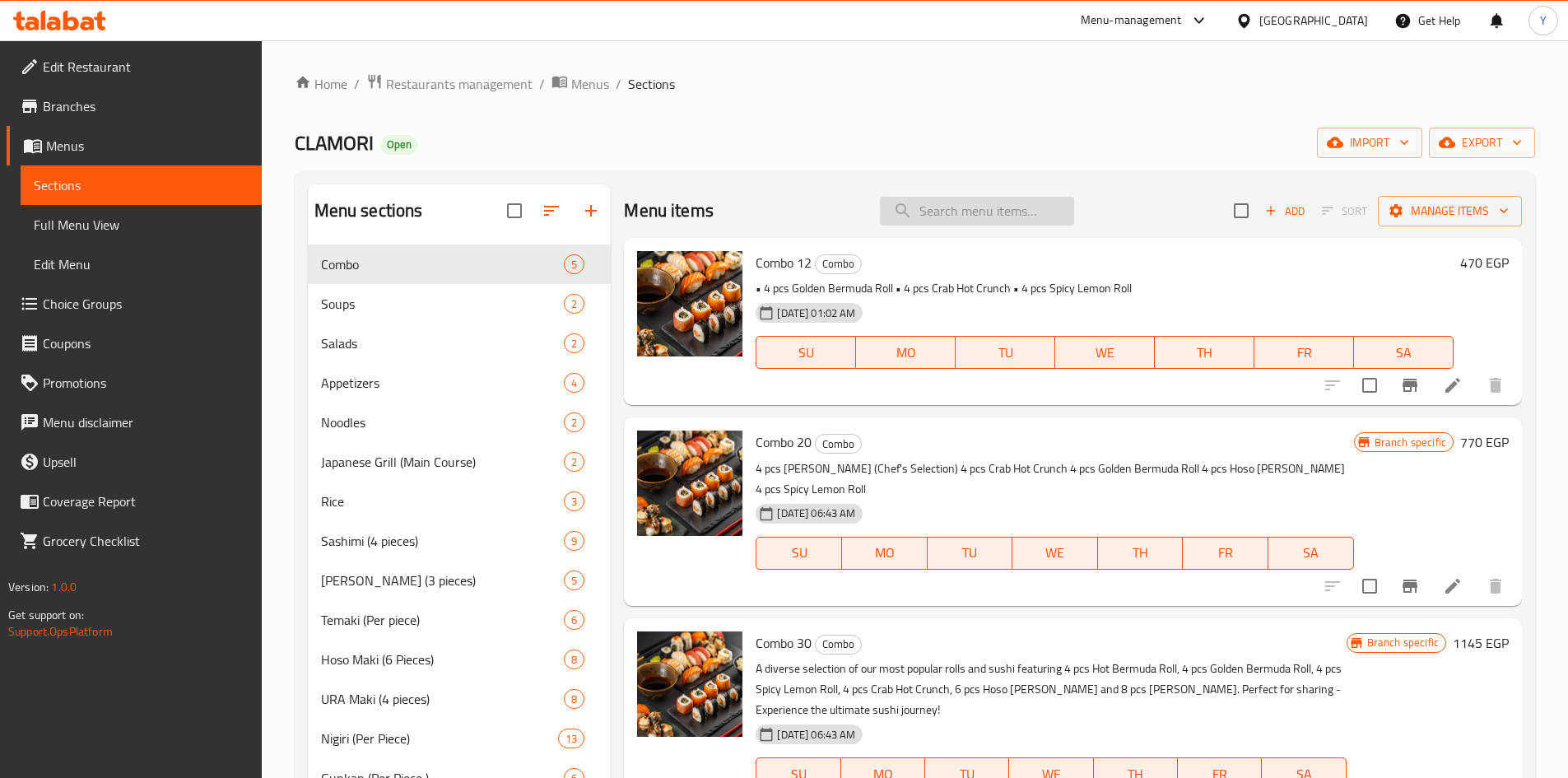
click at [968, 222] on input "search" at bounding box center [977, 211] width 194 height 29
paste input "Combo 50 Combo 50"
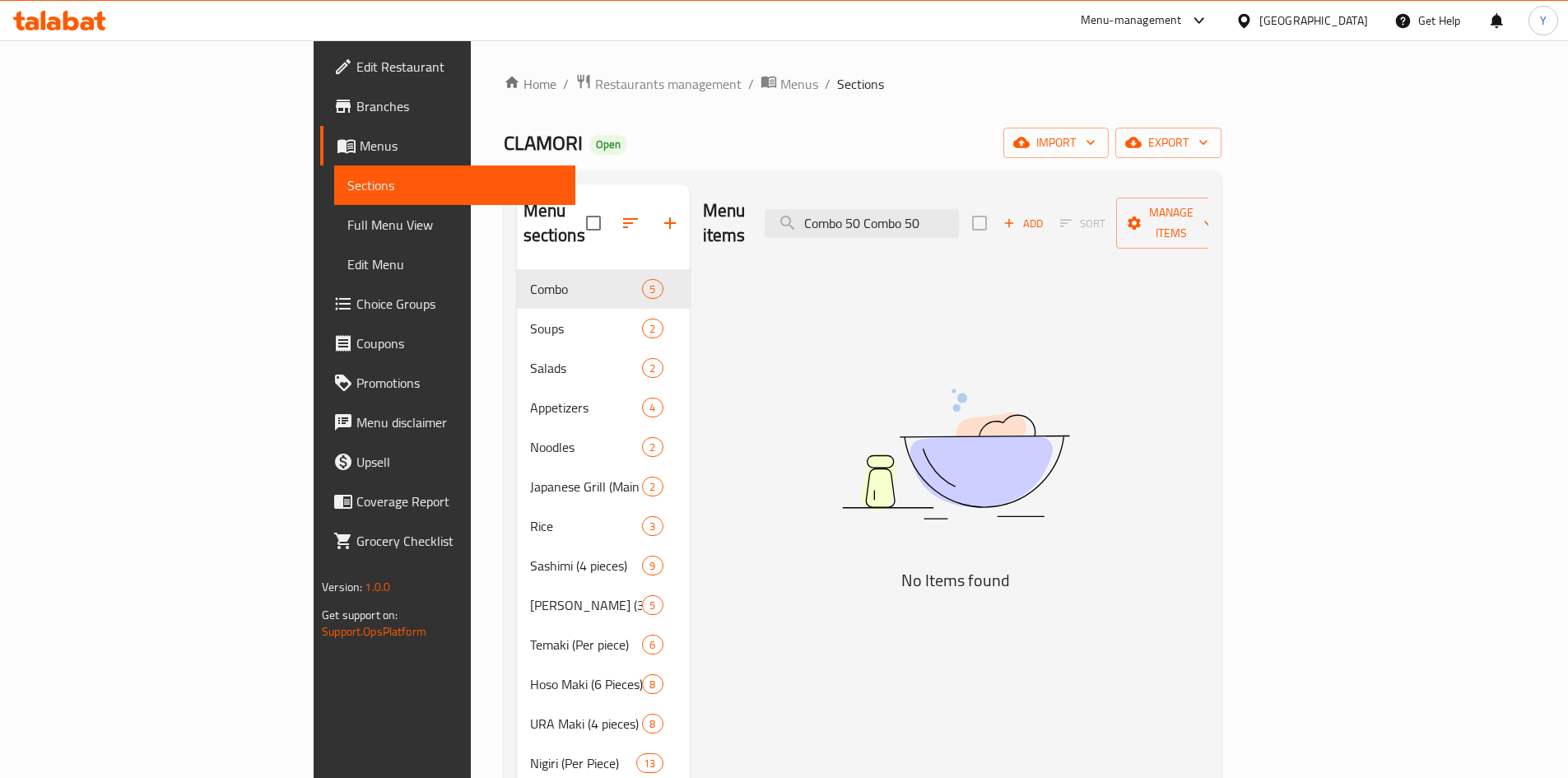
drag, startPoint x: 977, startPoint y: 207, endPoint x: 1102, endPoint y: 211, distance: 125.1
click at [1102, 211] on div "Menu items Combo 50 Combo 50 Add Sort Manage items" at bounding box center [956, 223] width 506 height 78
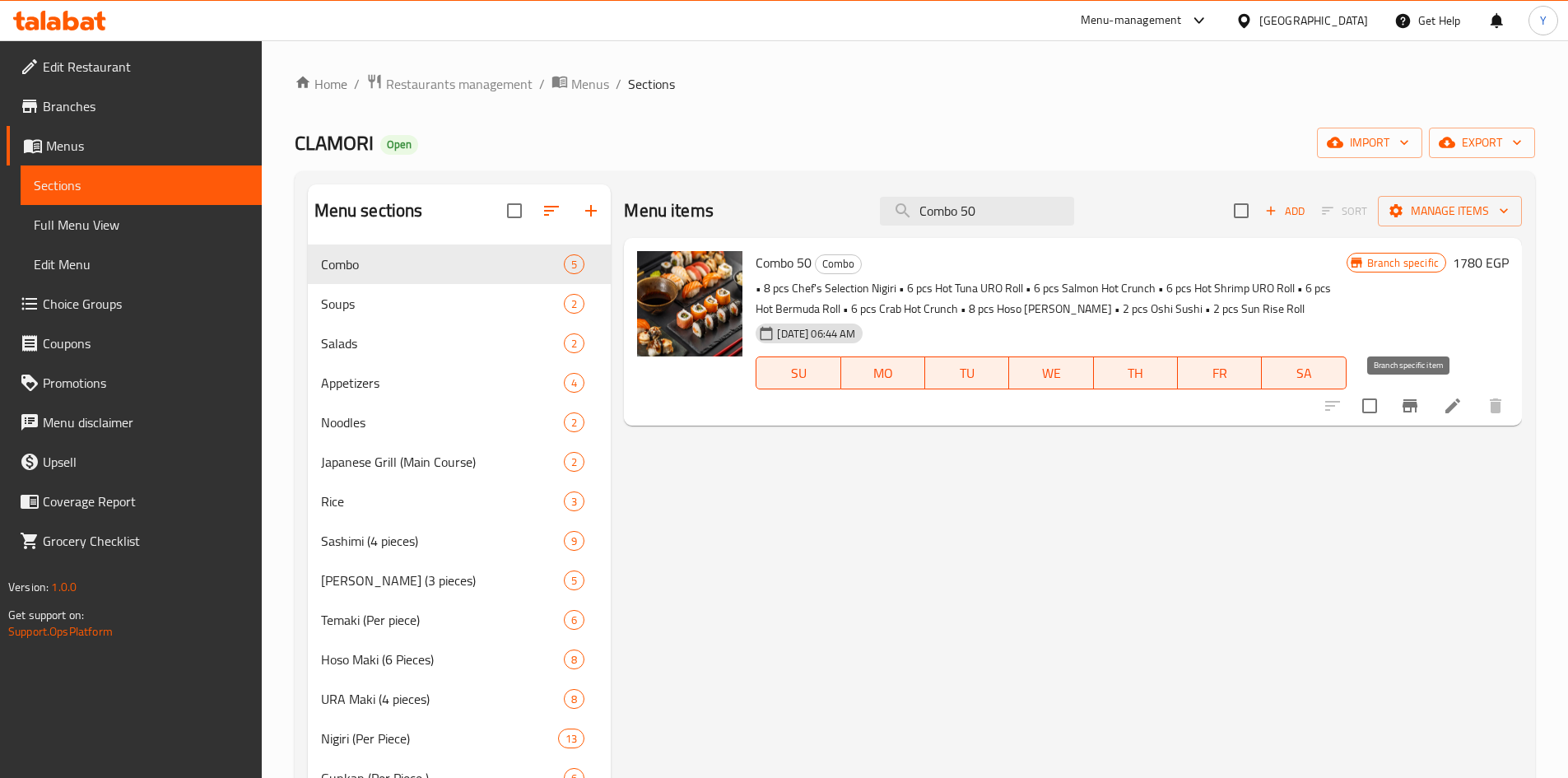
type input "Combo 50"
click at [1406, 412] on icon "Branch-specific-item" at bounding box center [1410, 406] width 15 height 13
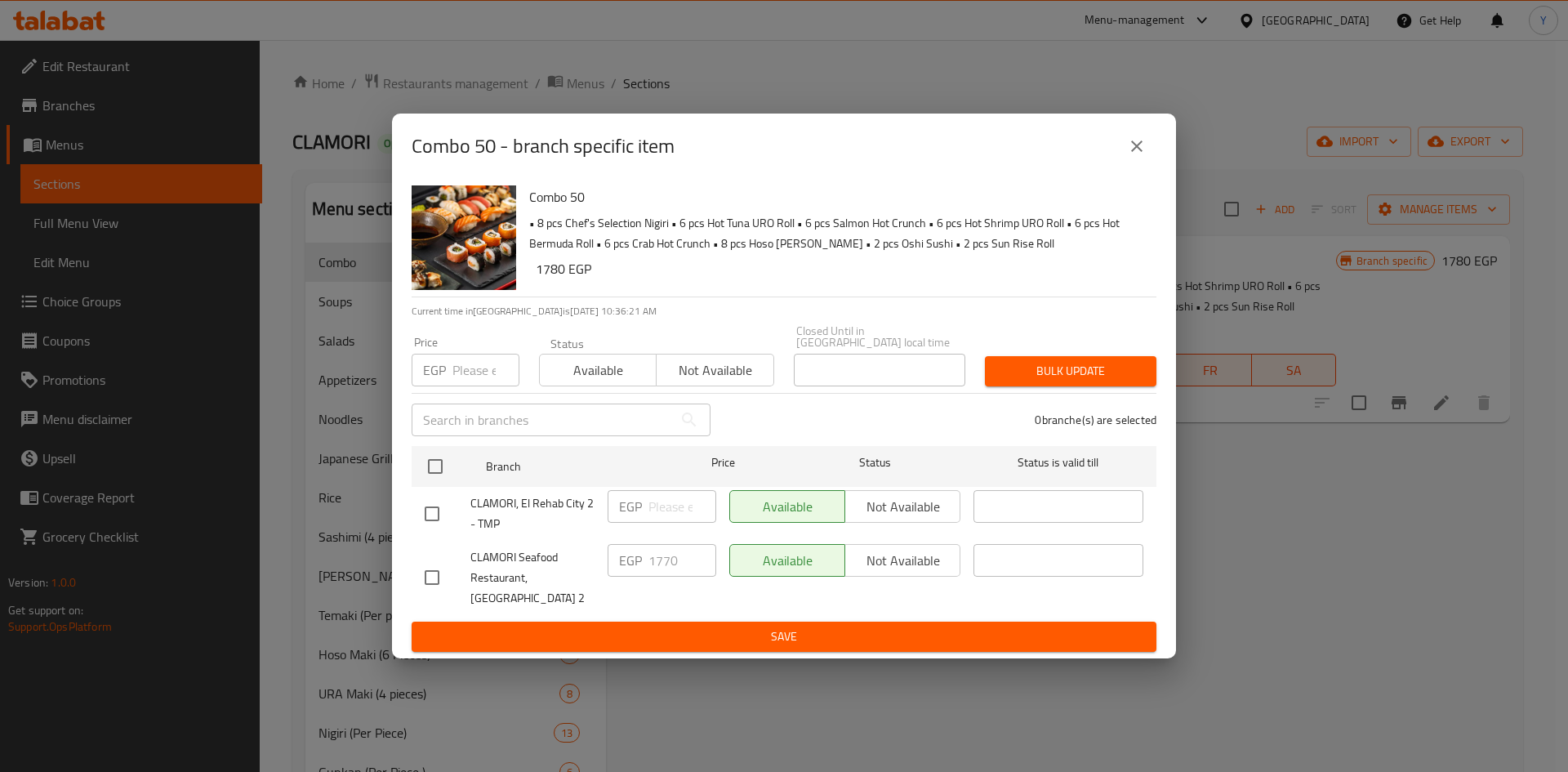
click at [1141, 147] on icon "close" at bounding box center [1137, 146] width 11 height 11
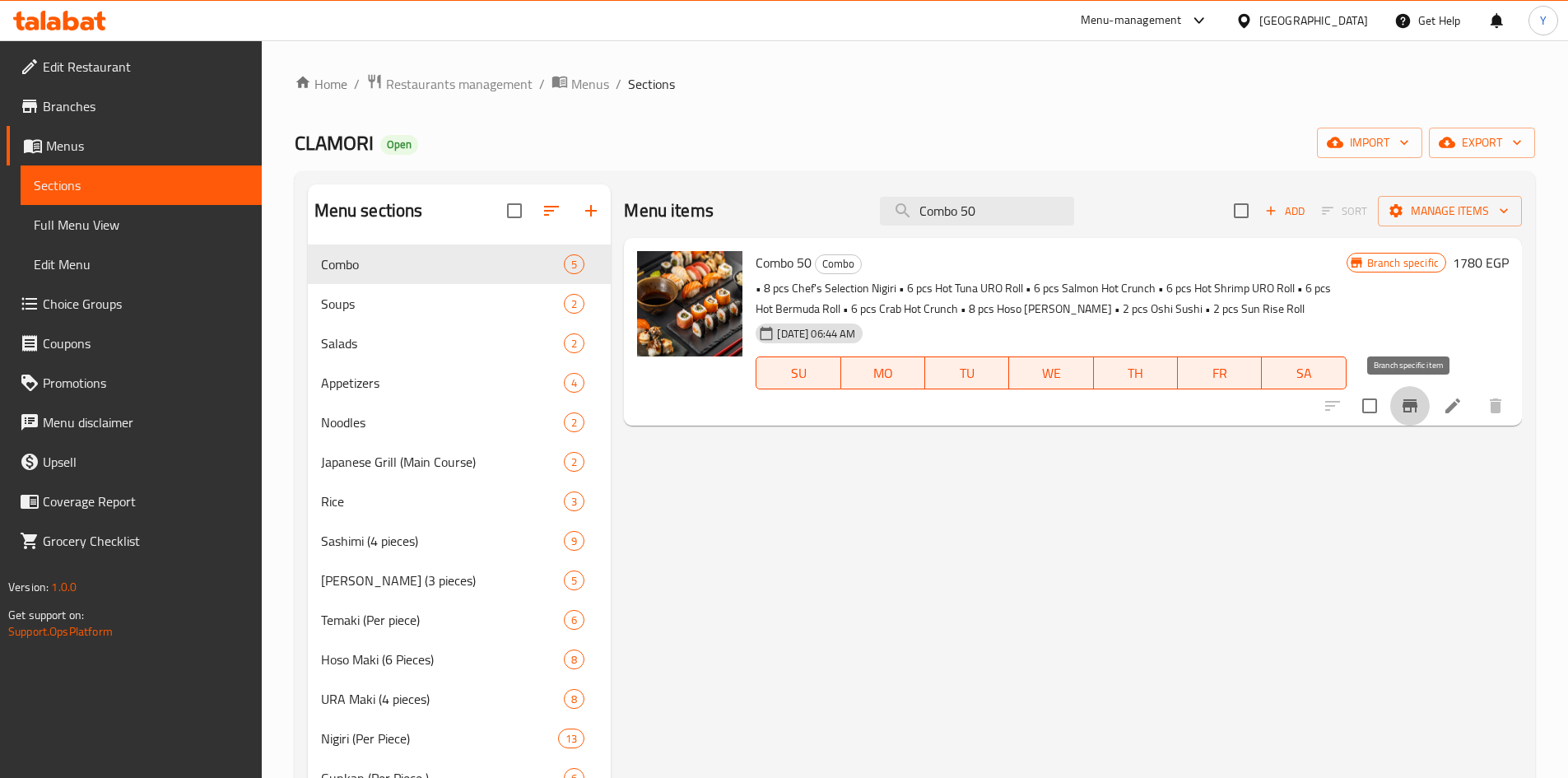
click at [1412, 411] on icon "Branch-specific-item" at bounding box center [1410, 406] width 20 height 20
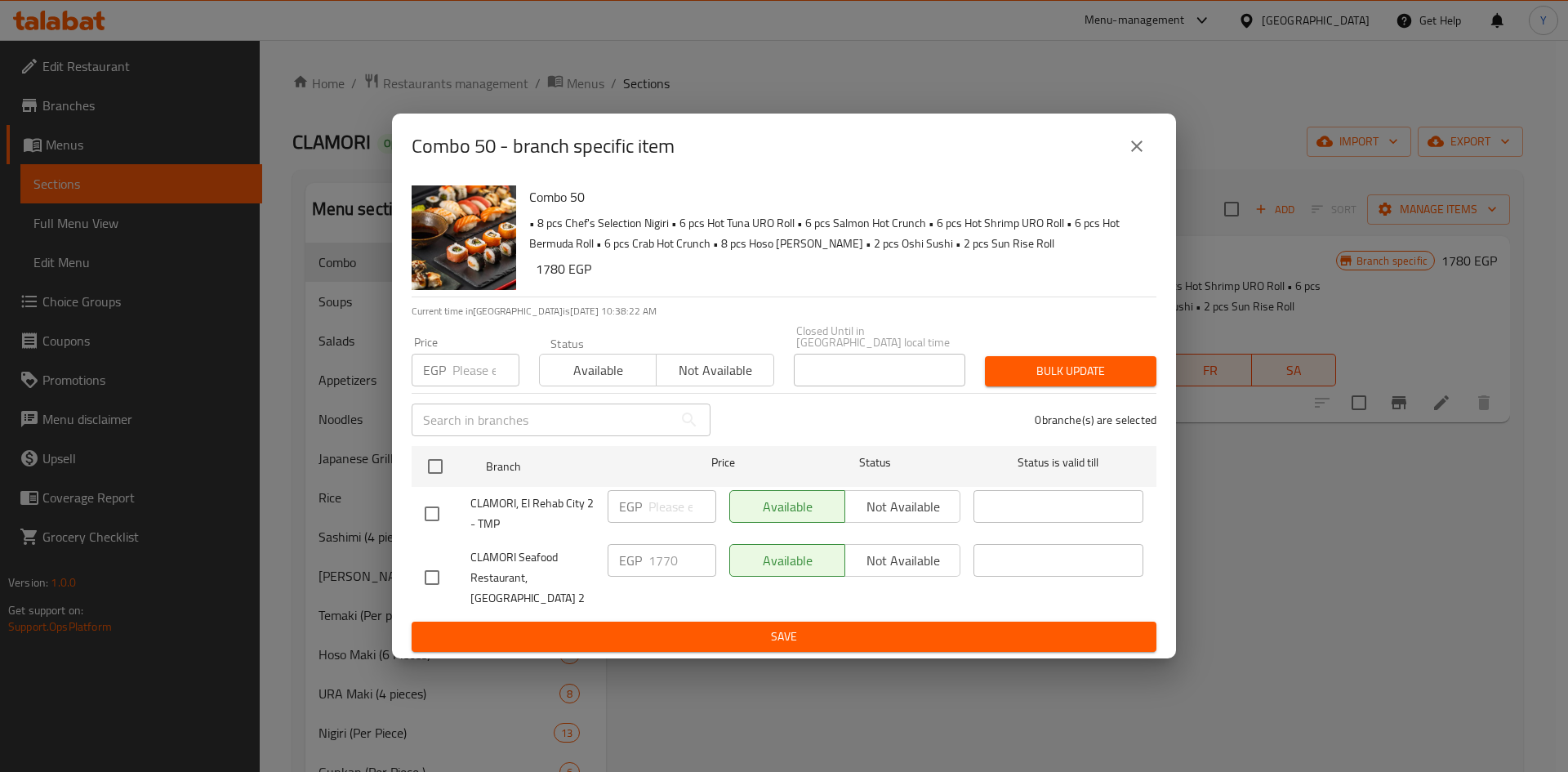
click at [1144, 156] on icon "close" at bounding box center [1137, 146] width 20 height 20
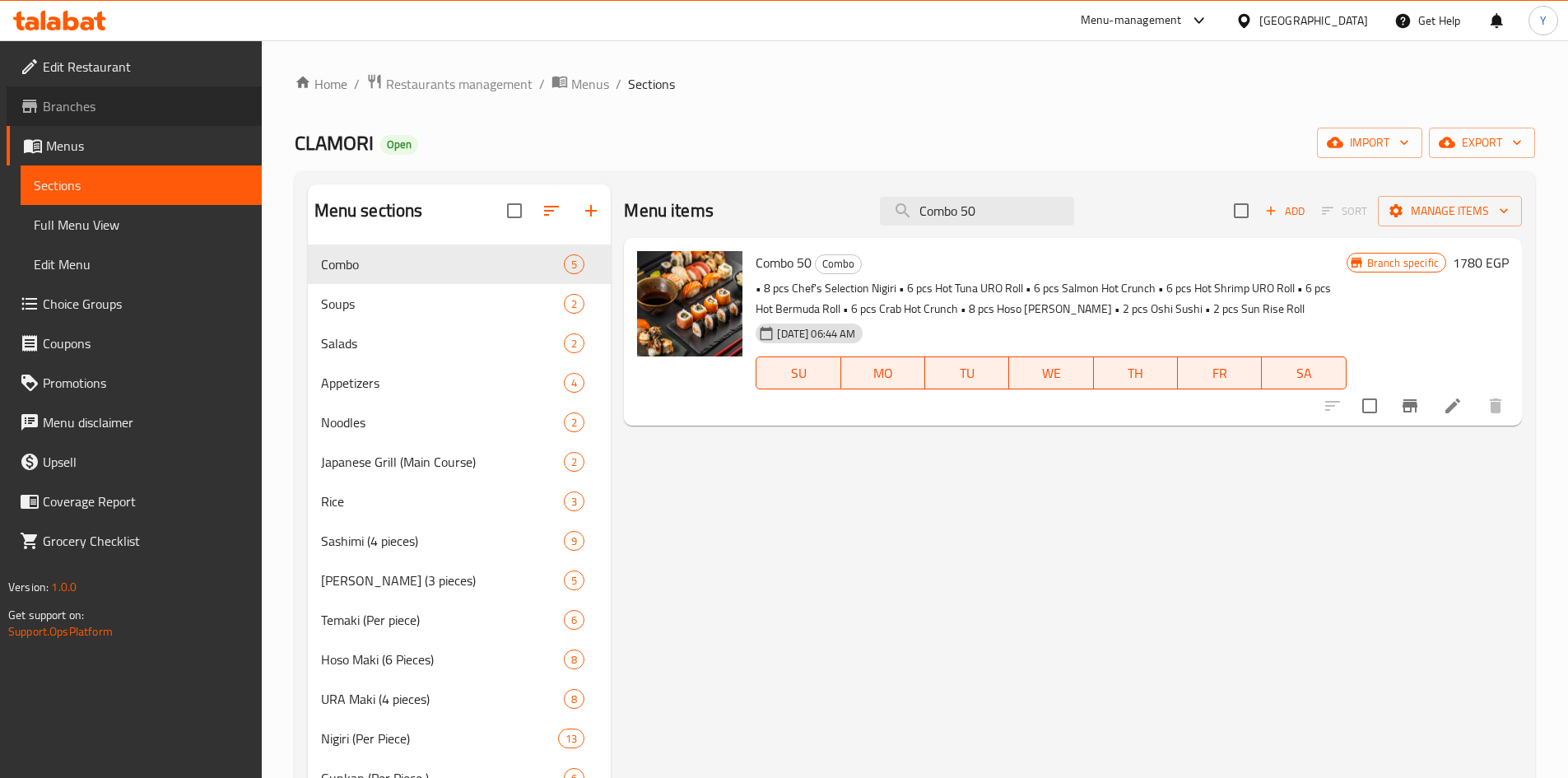
click at [117, 113] on span "Branches" at bounding box center [146, 106] width 206 height 20
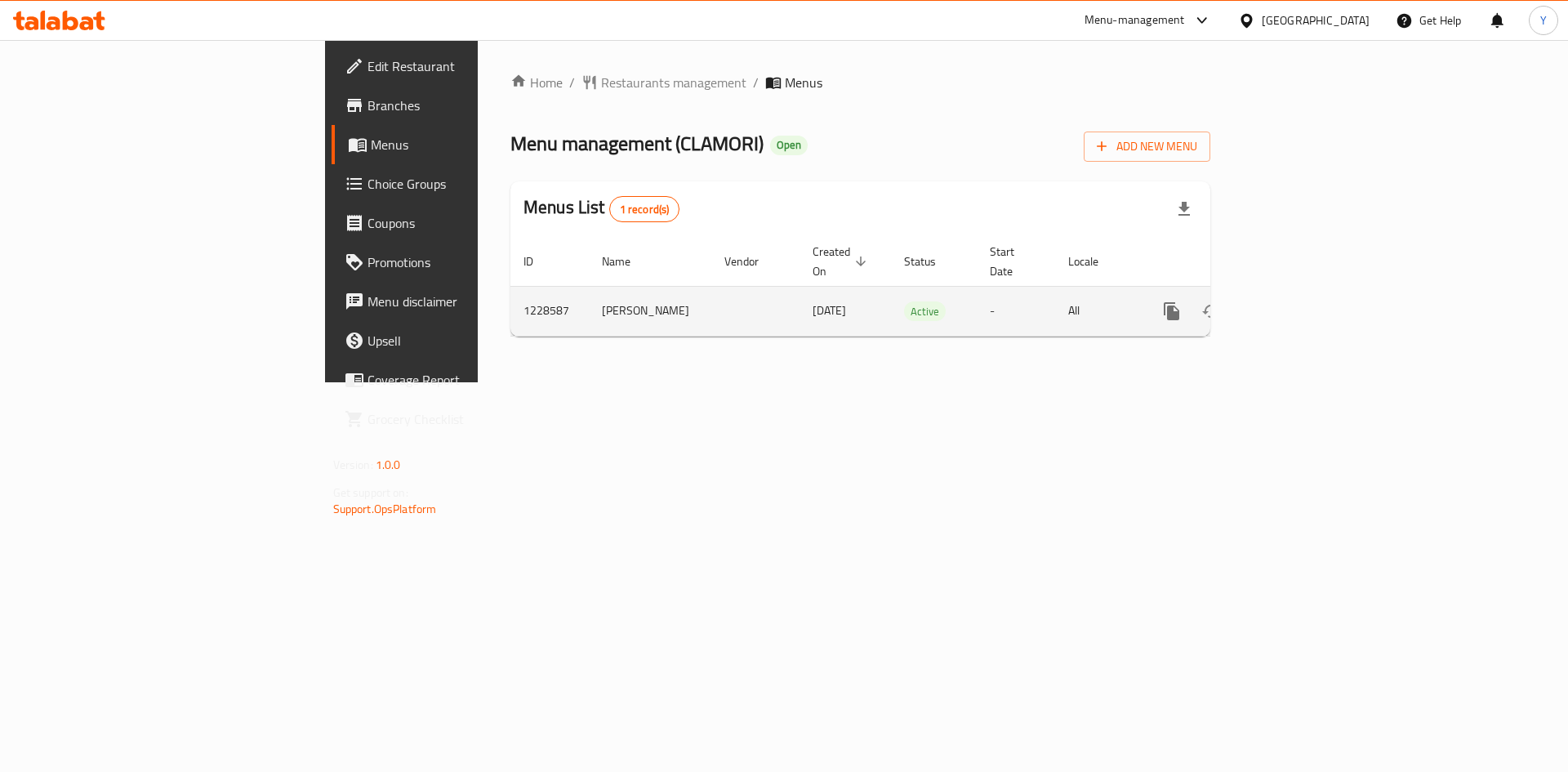
click at [1299, 301] on icon "enhanced table" at bounding box center [1289, 311] width 20 height 20
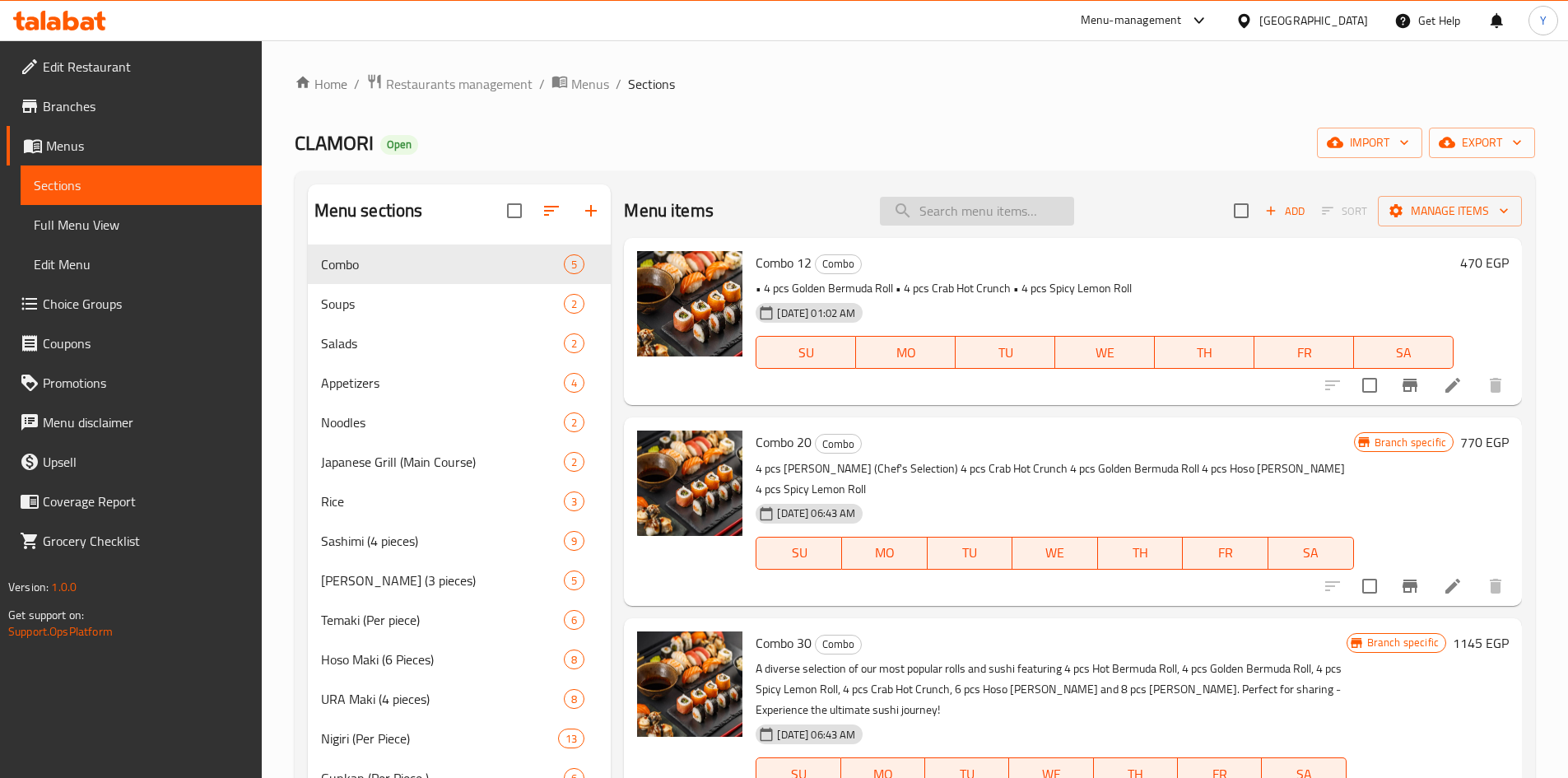
click at [896, 221] on input "search" at bounding box center [977, 211] width 194 height 29
paste input "ؤ"
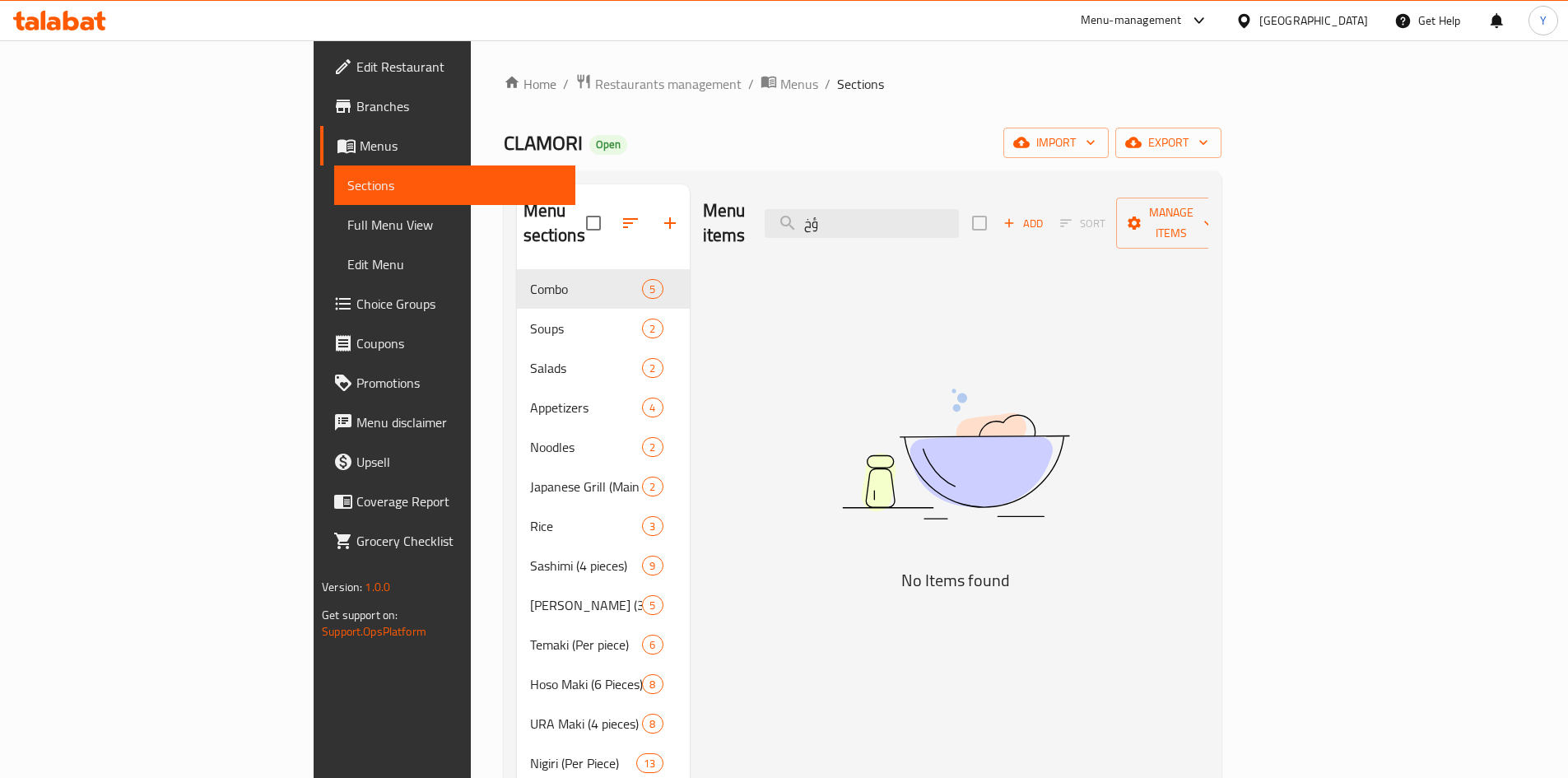
type input "ؤ"
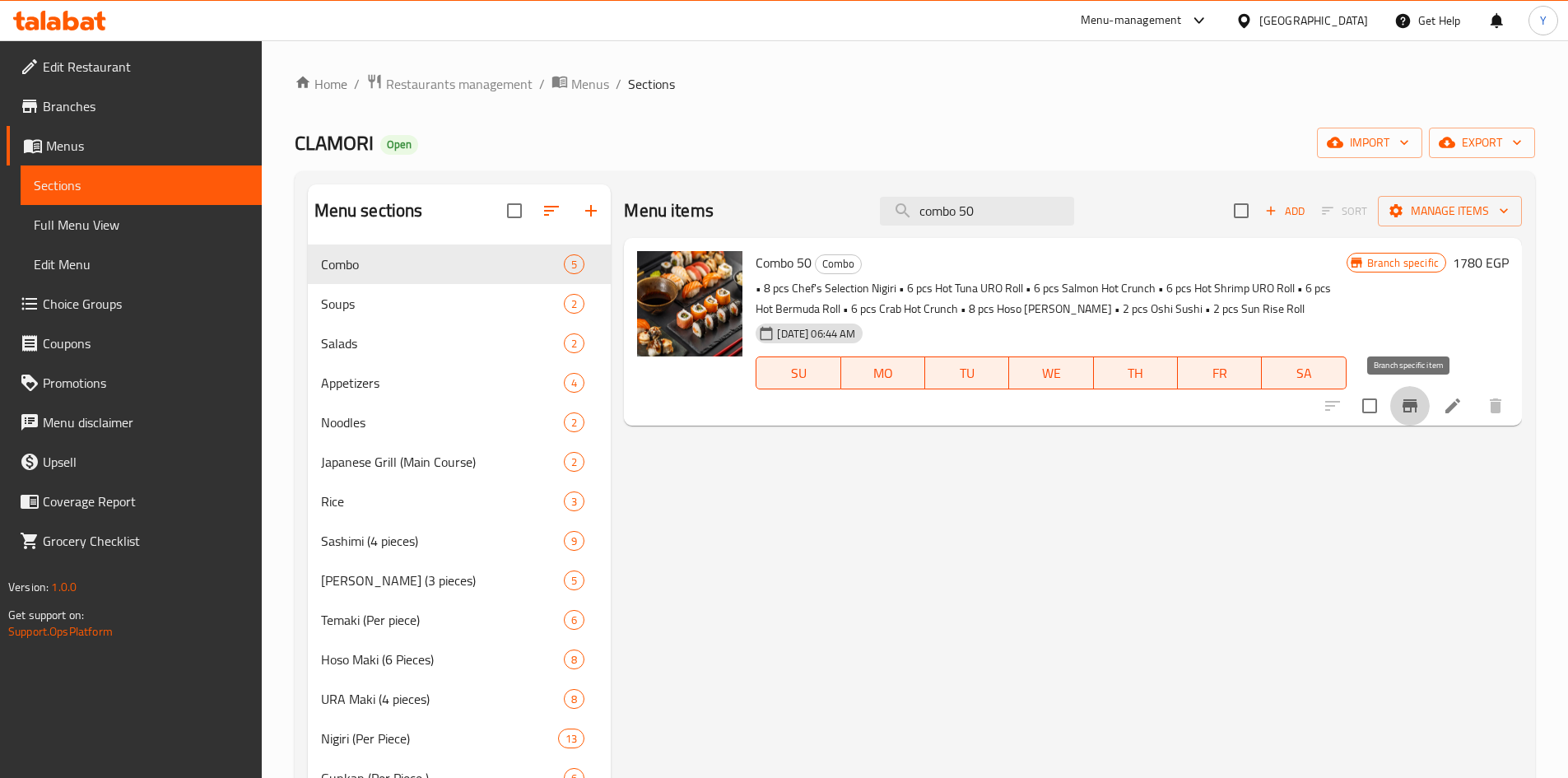
click at [1408, 403] on icon "Branch-specific-item" at bounding box center [1410, 406] width 15 height 13
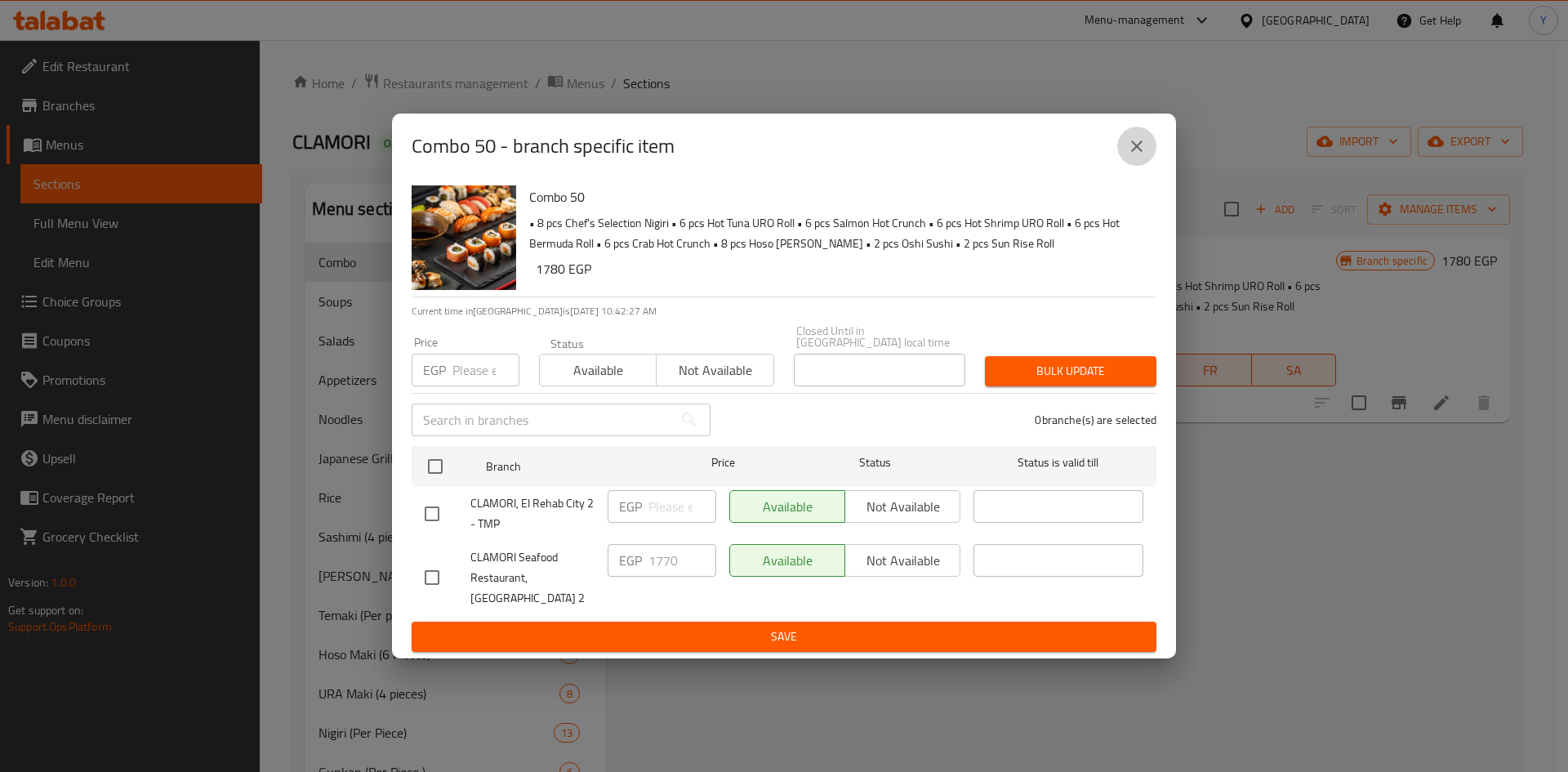
click at [1145, 148] on icon "close" at bounding box center [1137, 146] width 20 height 20
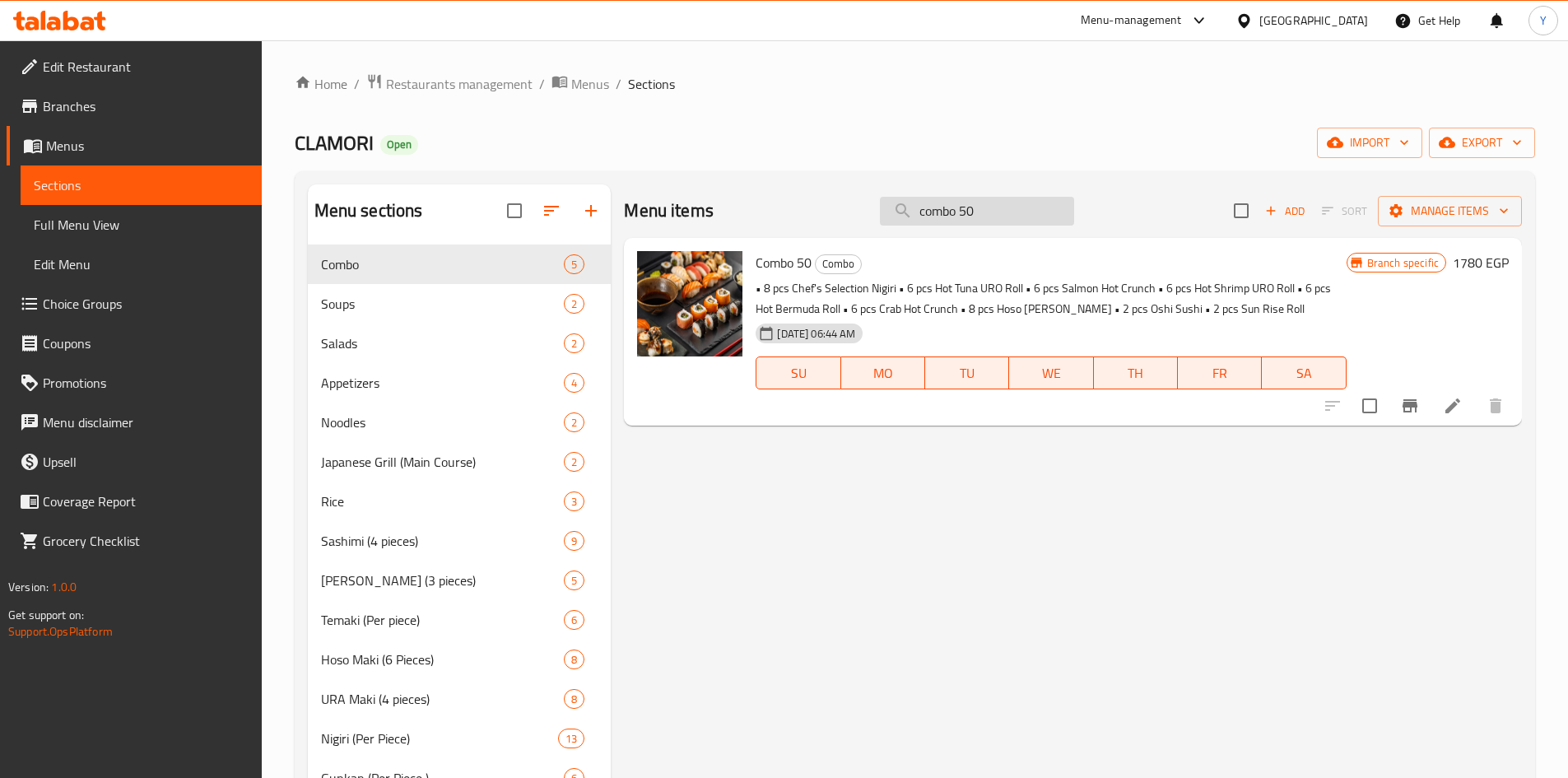
drag, startPoint x: 962, startPoint y: 212, endPoint x: 978, endPoint y: 215, distance: 16.3
click at [978, 215] on input "combo 50" at bounding box center [977, 211] width 194 height 29
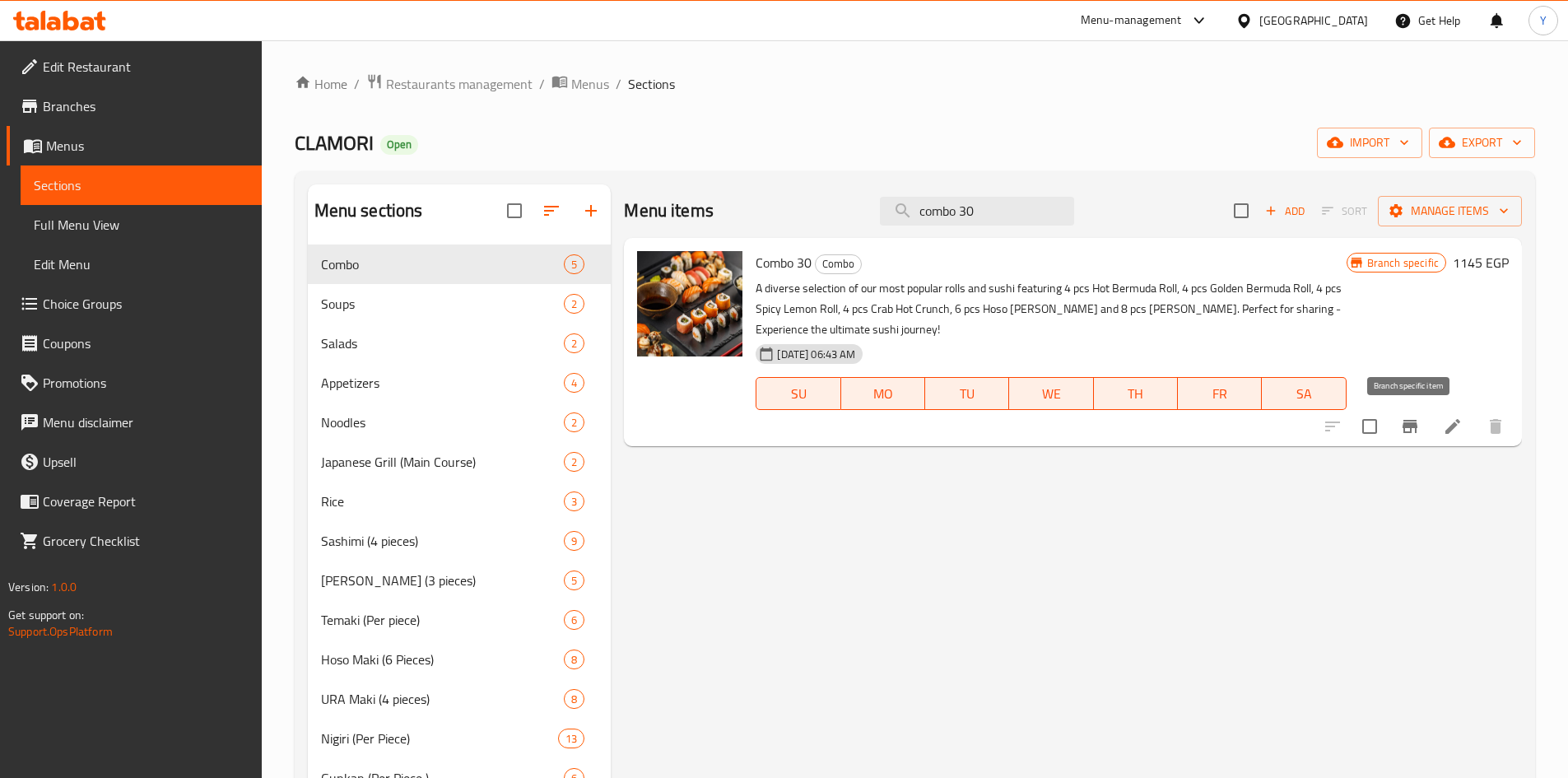
type input "combo 30"
click at [1419, 428] on icon "Branch-specific-item" at bounding box center [1410, 426] width 20 height 20
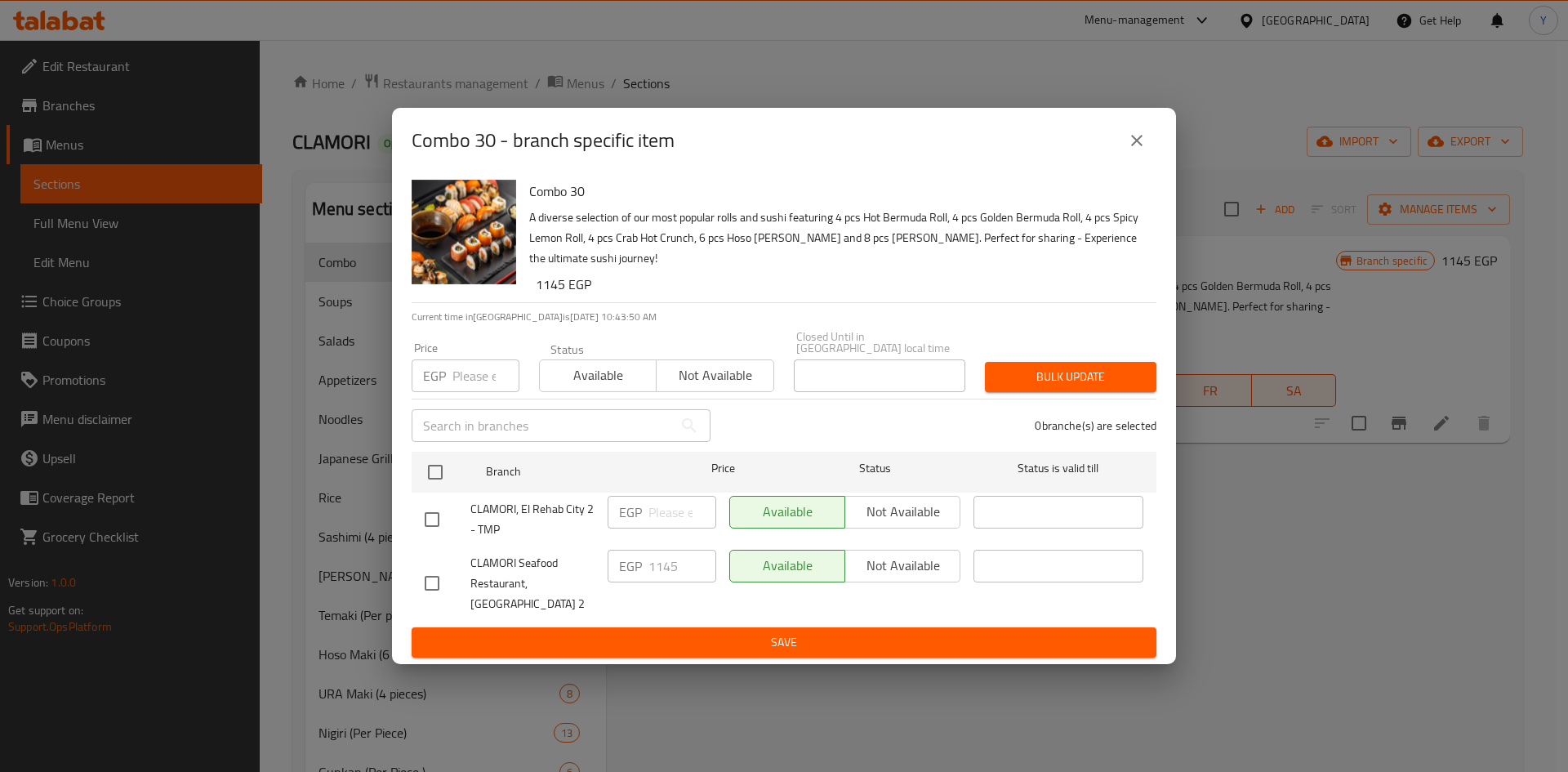
click at [1132, 146] on icon "close" at bounding box center [1137, 141] width 11 height 11
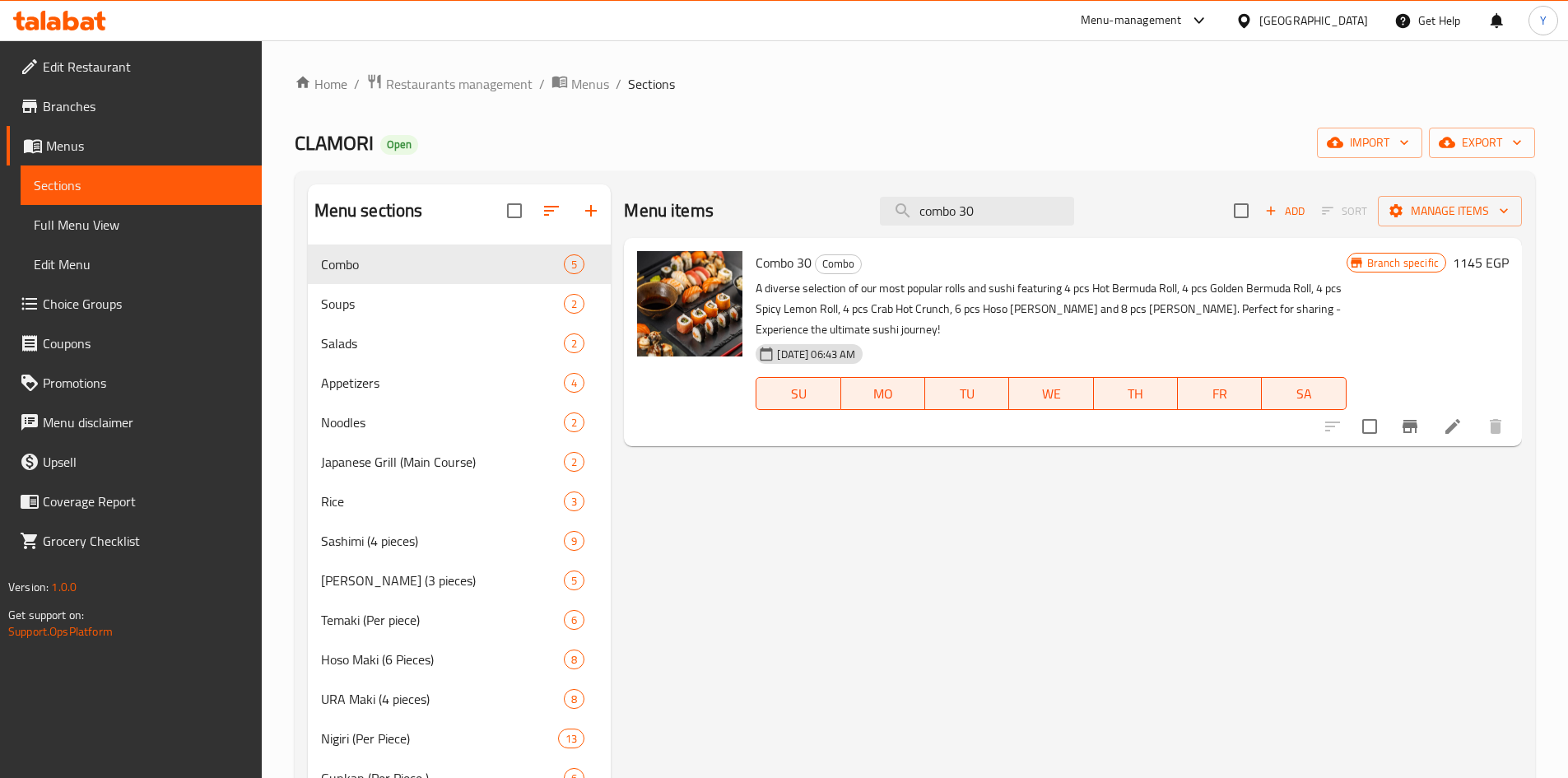
click at [1352, 21] on div "[GEOGRAPHIC_DATA]" at bounding box center [1314, 21] width 109 height 18
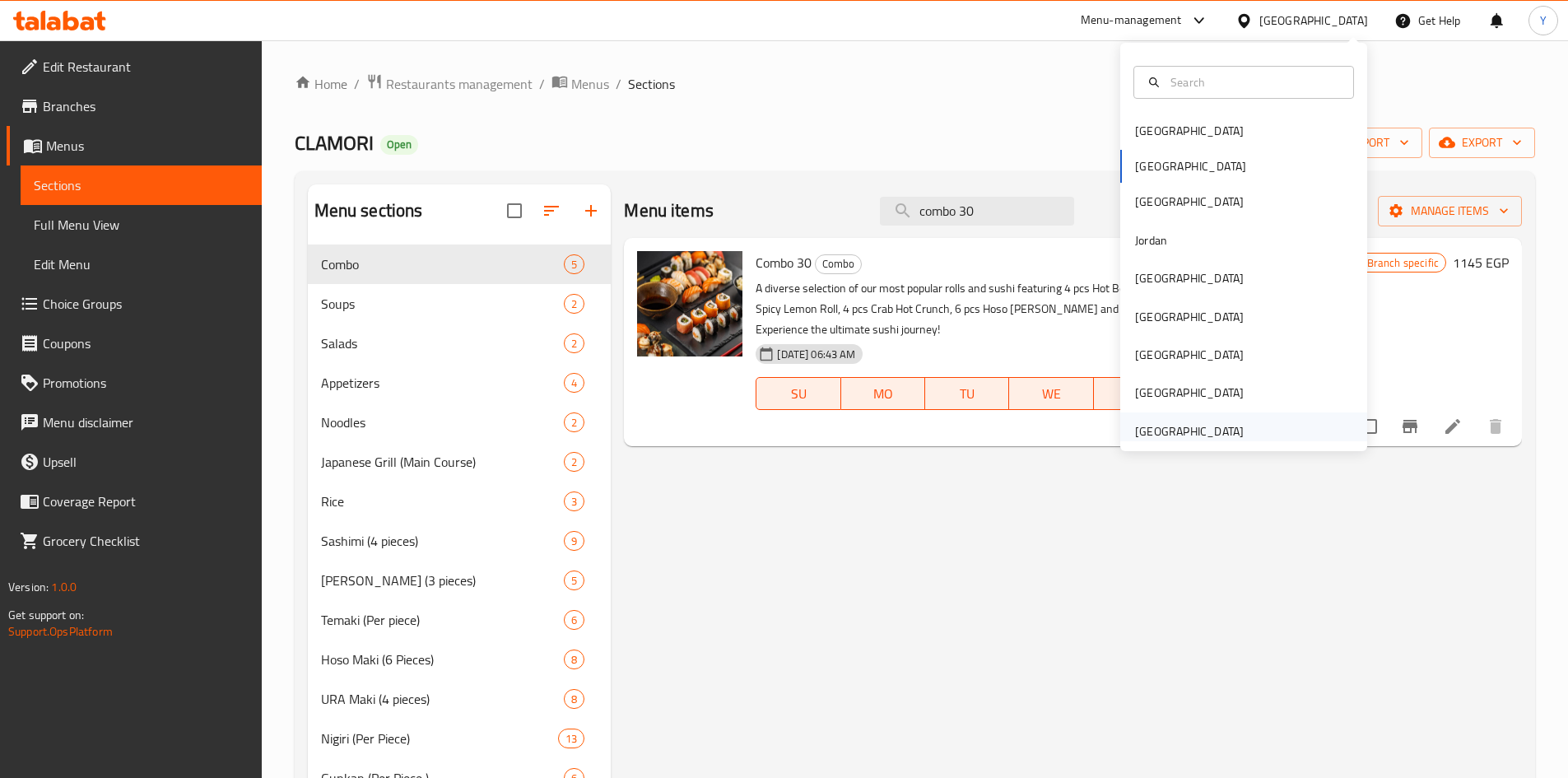
click at [1251, 420] on div "[GEOGRAPHIC_DATA]" at bounding box center [1244, 431] width 247 height 38
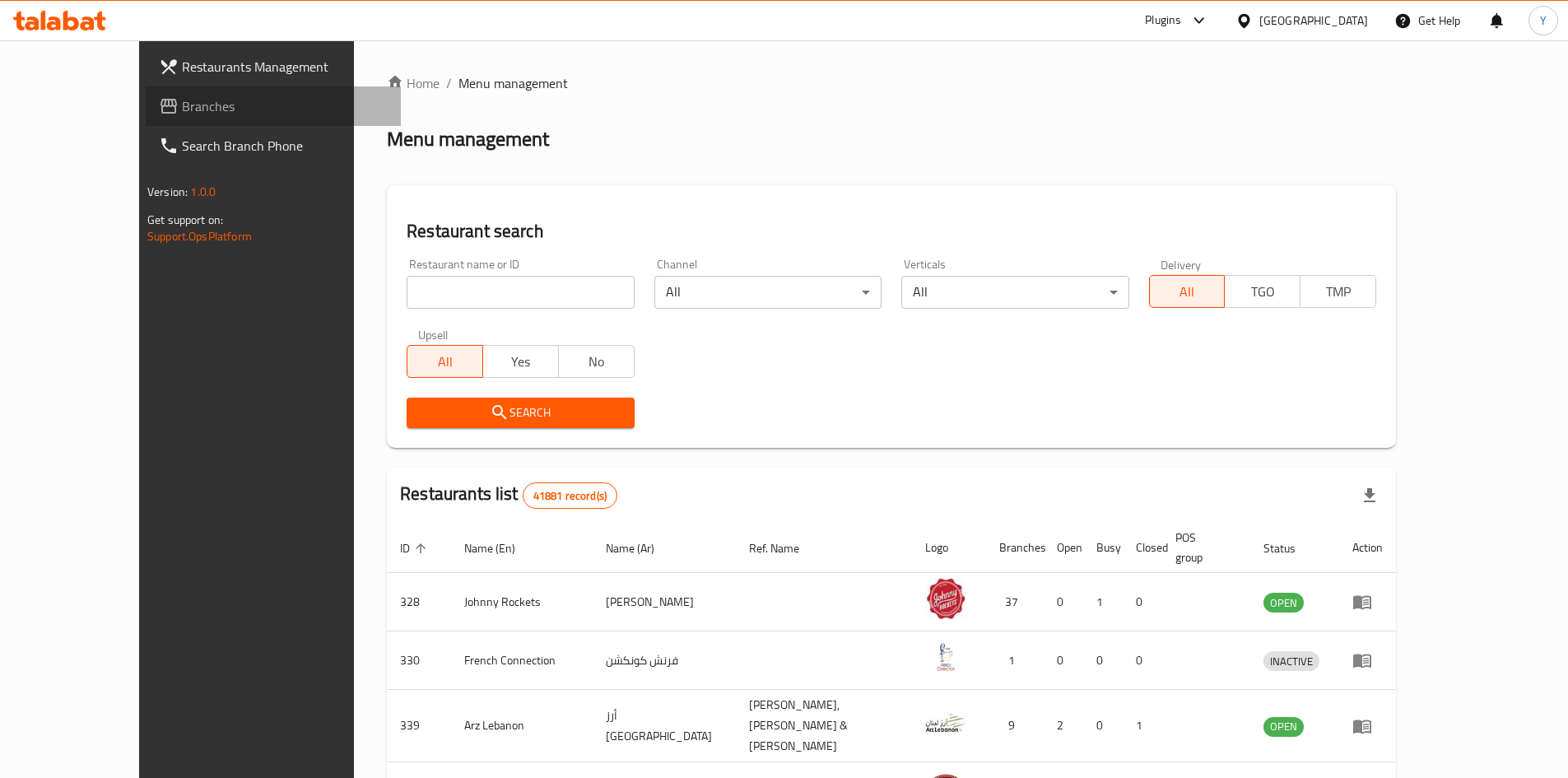
click at [182, 104] on span "Branches" at bounding box center [285, 106] width 206 height 20
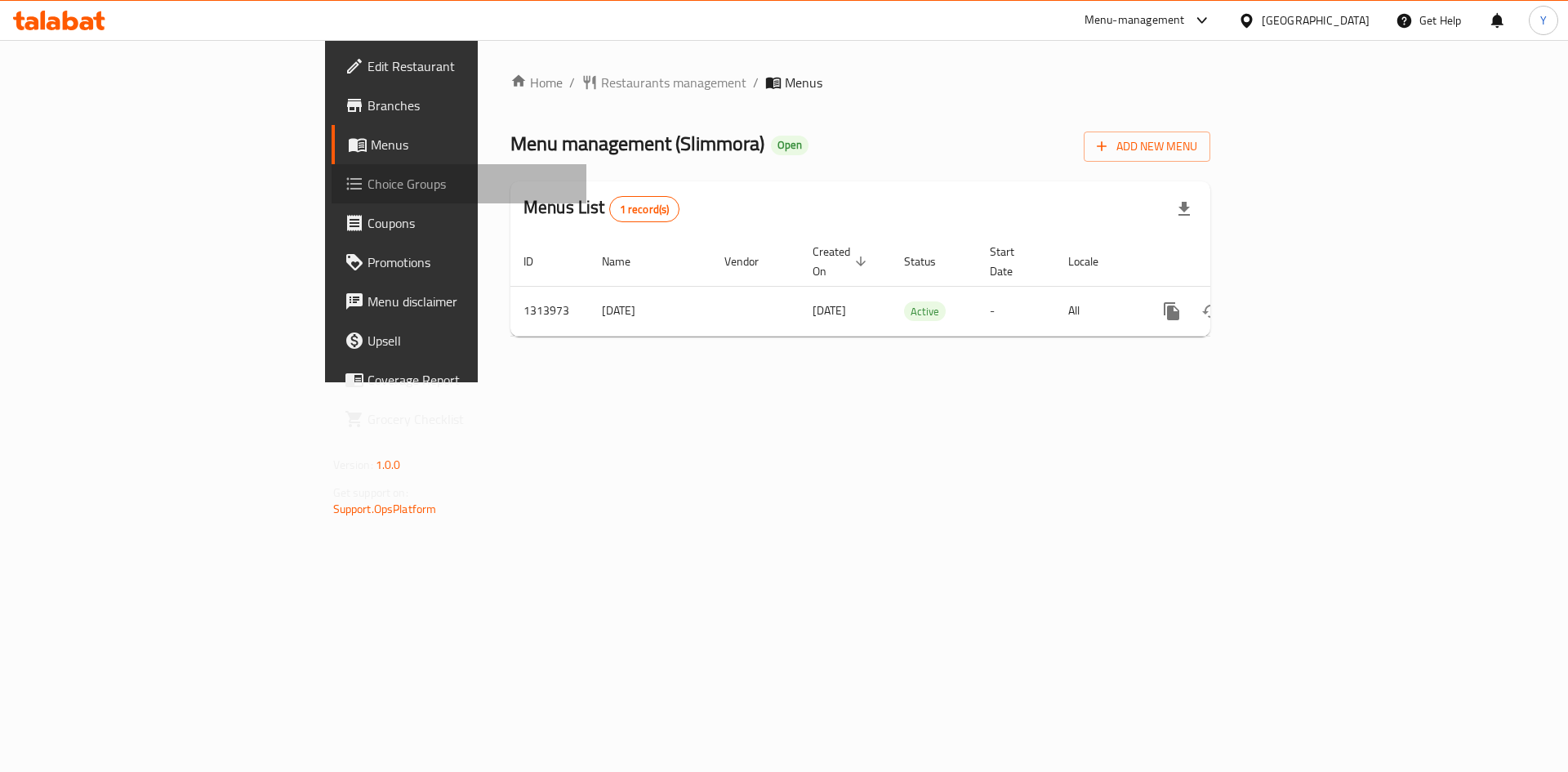
click at [368, 184] on span "Choice Groups" at bounding box center [471, 184] width 207 height 20
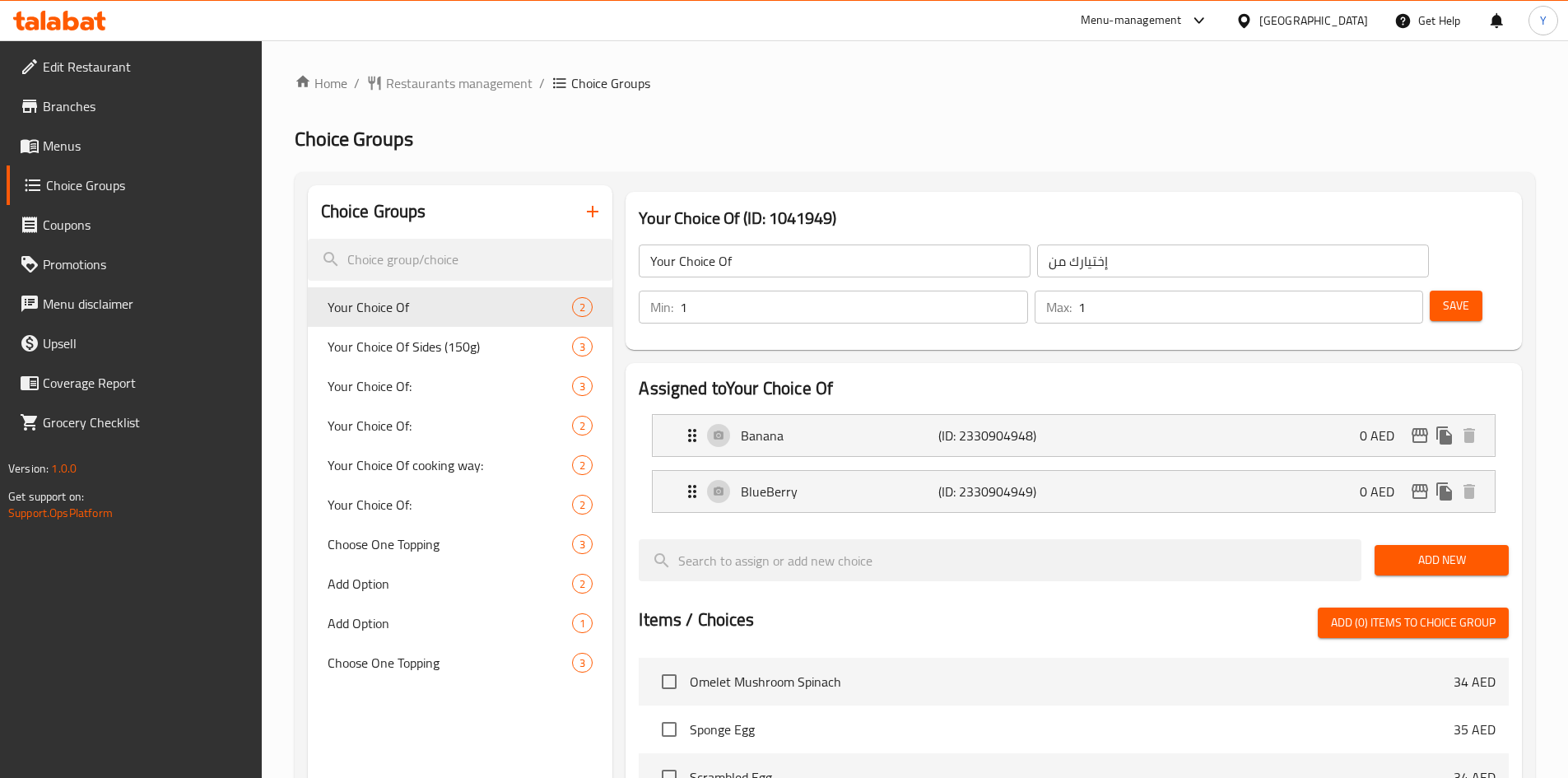
type input "1"
click at [1027, 291] on input "1" at bounding box center [854, 307] width 348 height 33
click at [1430, 291] on button "Save" at bounding box center [1456, 305] width 53 height 30
click at [1342, 29] on div "[GEOGRAPHIC_DATA]" at bounding box center [1314, 21] width 109 height 18
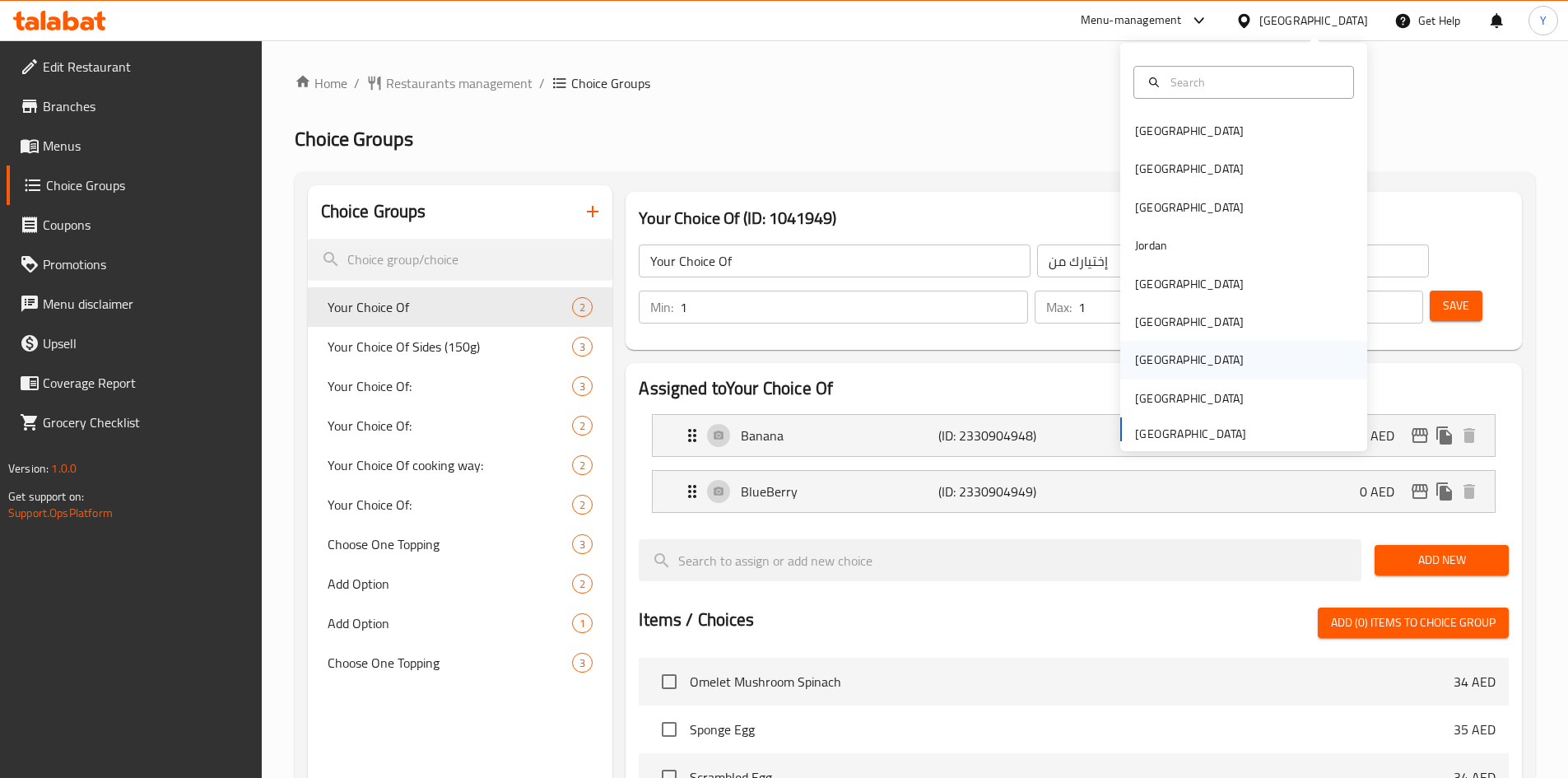
click at [1152, 355] on div "[GEOGRAPHIC_DATA]" at bounding box center [1189, 360] width 135 height 38
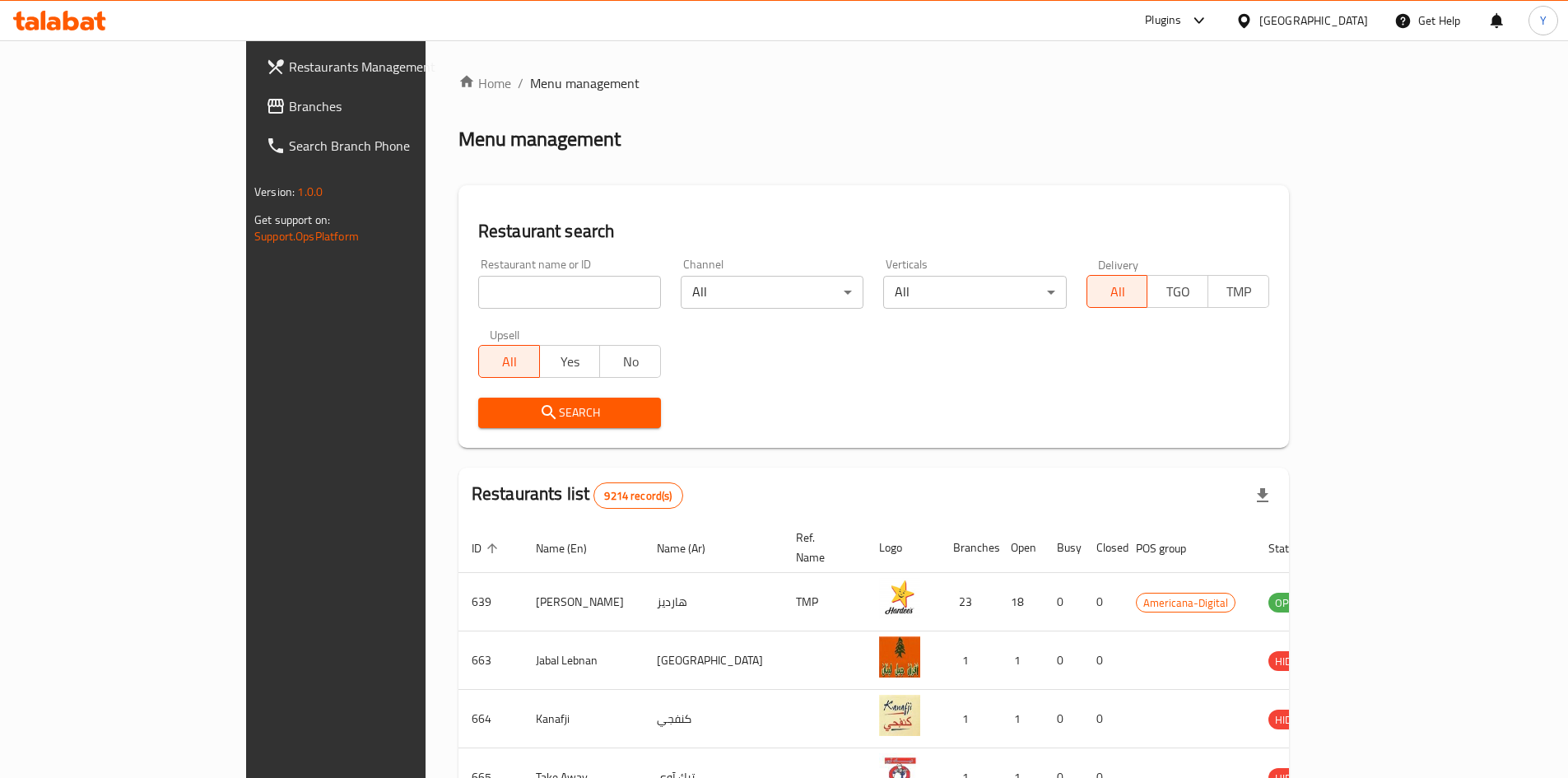
click at [289, 114] on span "Branches" at bounding box center [392, 106] width 206 height 20
